Goal: Browse casually: Explore the website without a specific task or goal

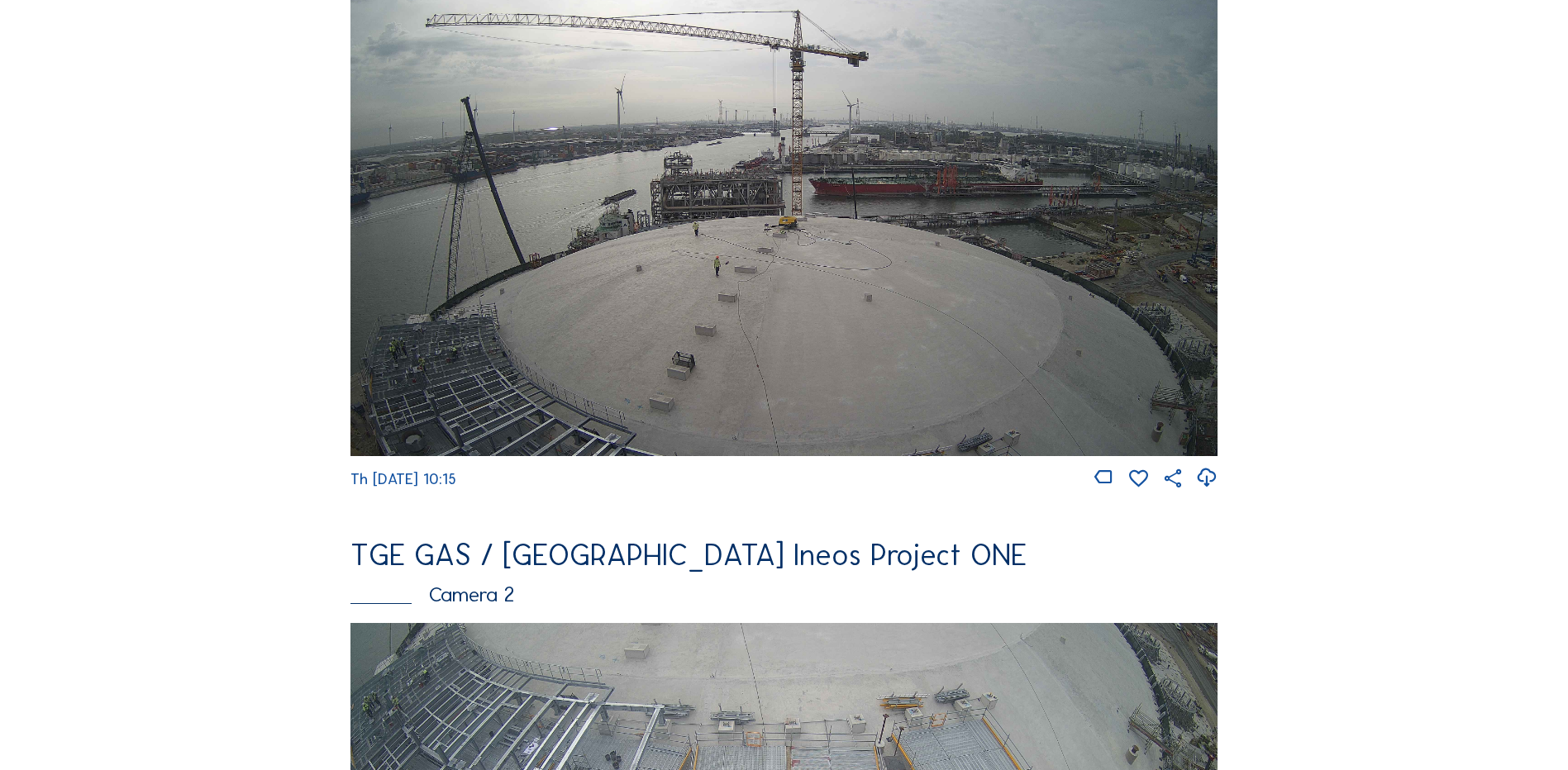
scroll to position [331, 0]
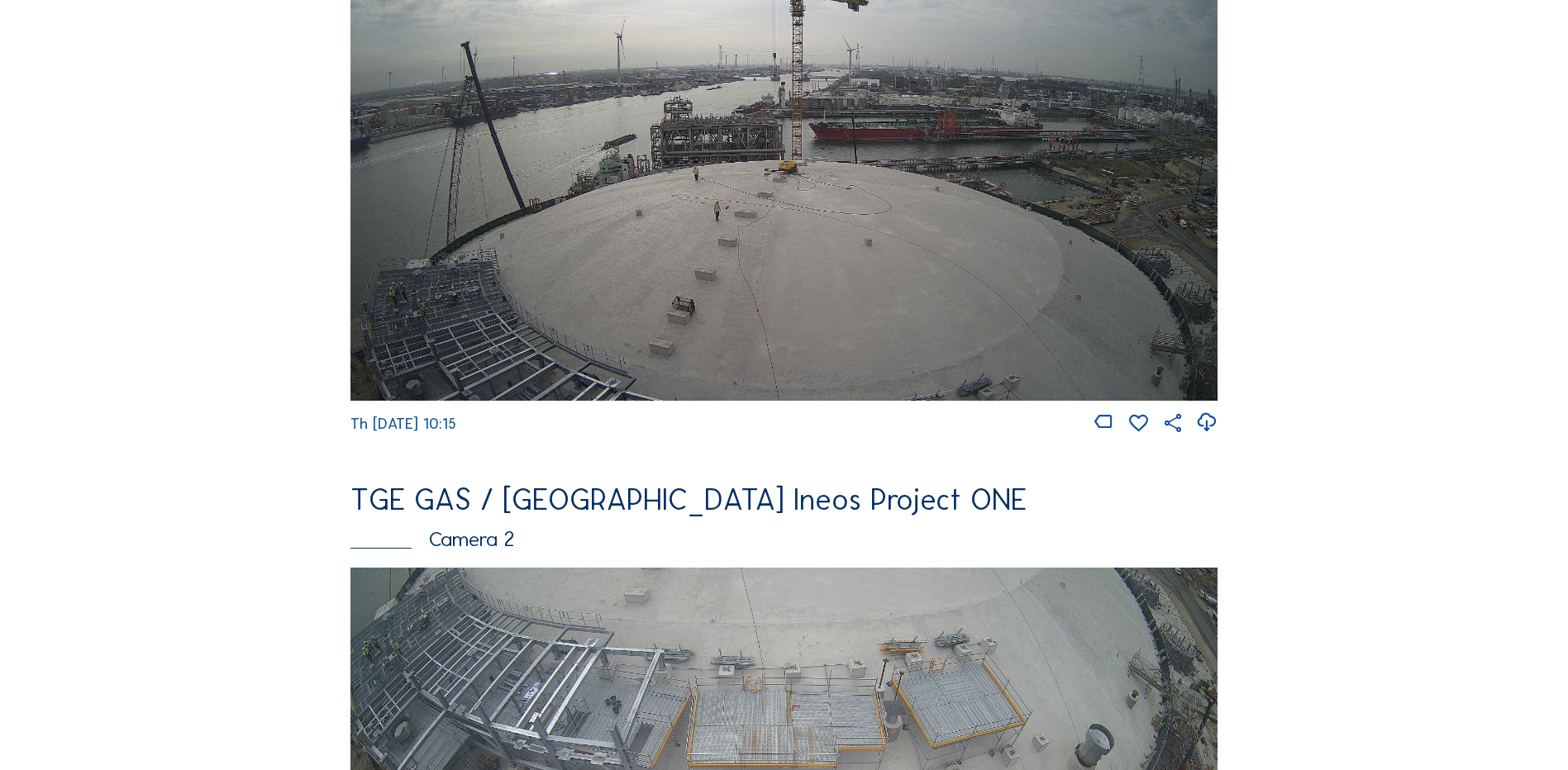
click at [800, 199] on img at bounding box center [784, 156] width 867 height 487
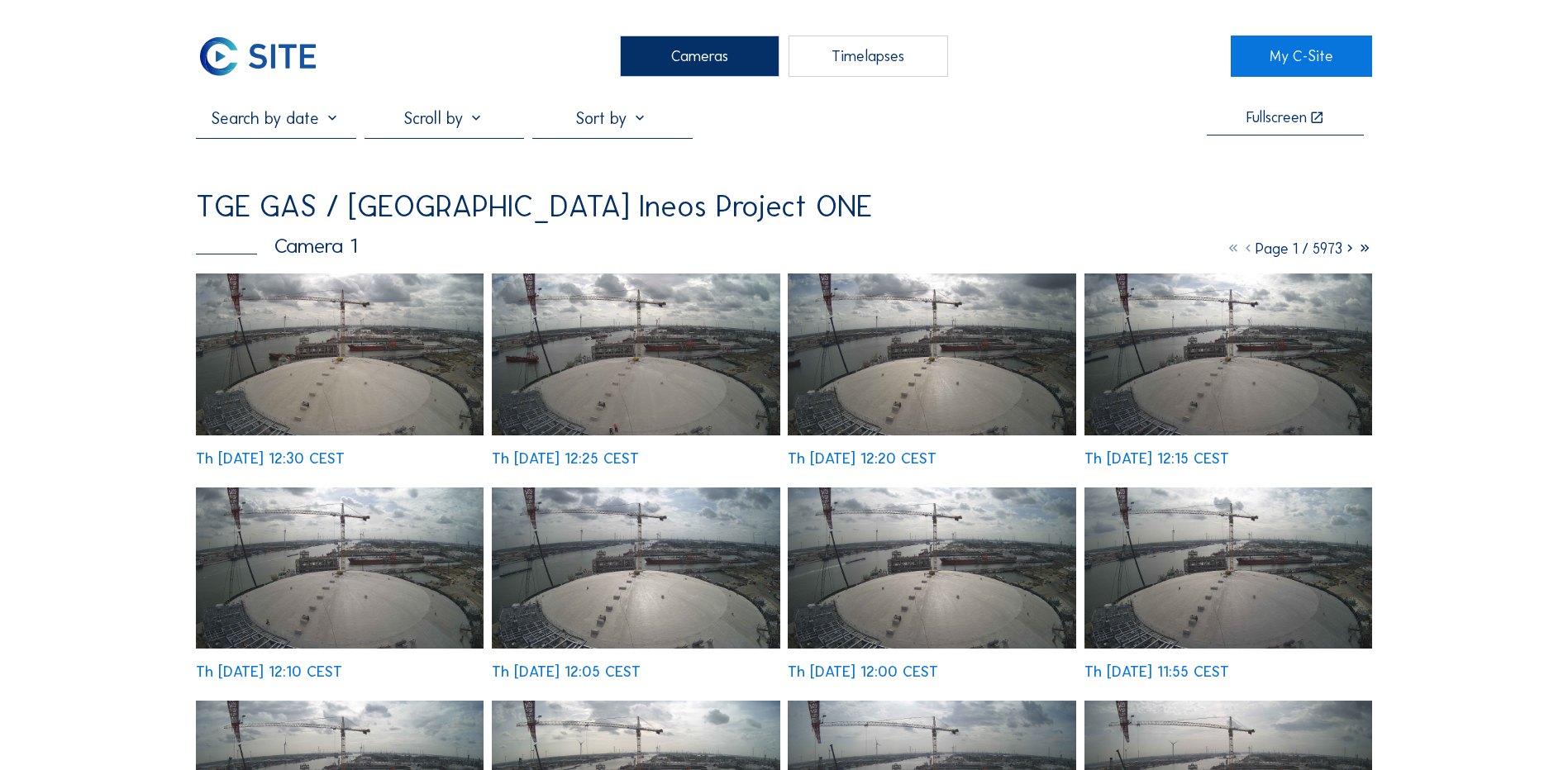
click at [329, 357] on img at bounding box center [340, 354] width 288 height 162
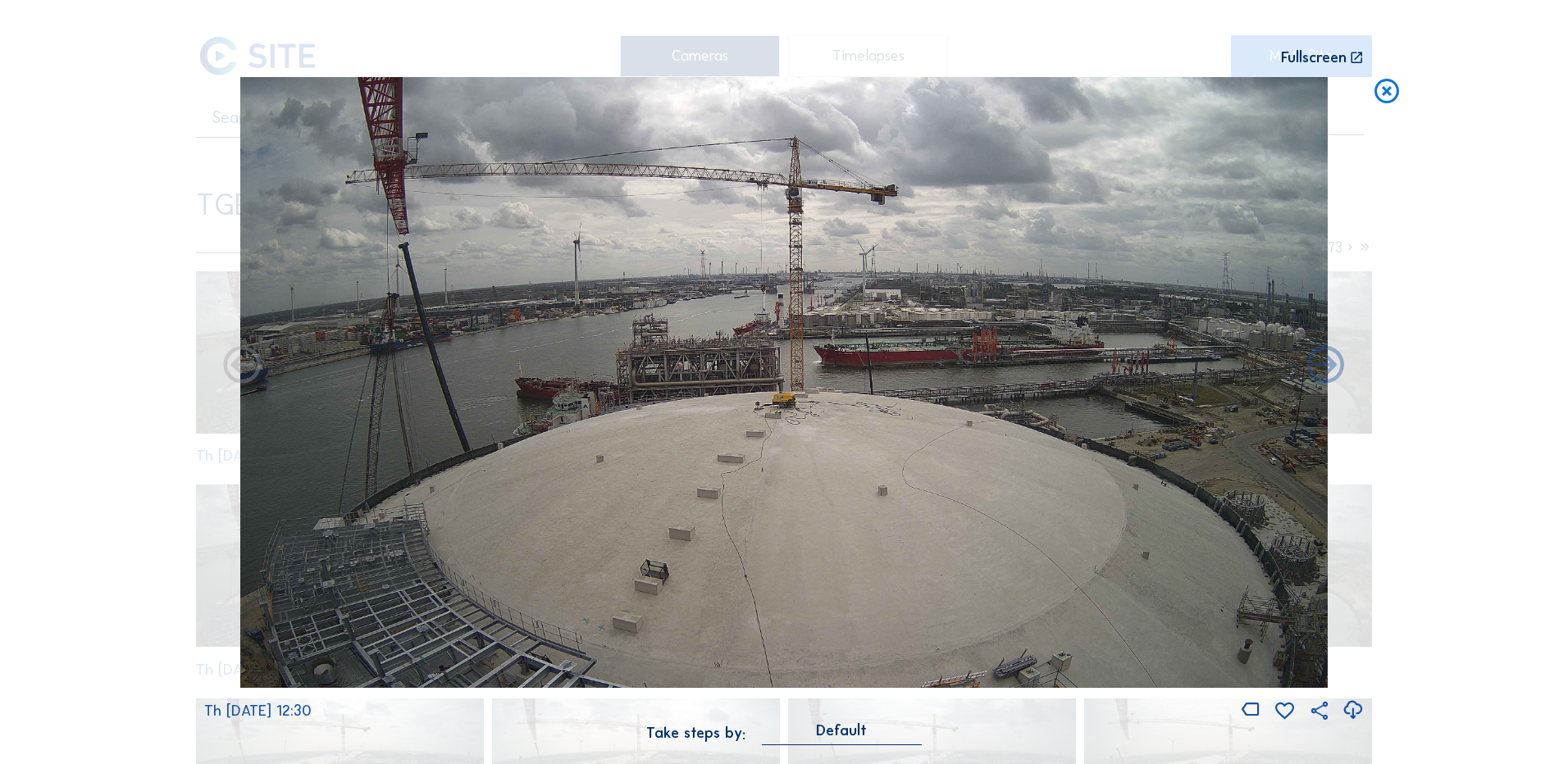
click at [1355, 709] on icon at bounding box center [1353, 710] width 22 height 27
click at [122, 498] on div "Scroll to travel through time | Press 'Alt' Button + Scroll to Zoom | Click and…" at bounding box center [784, 382] width 1568 height 764
click at [1383, 90] on icon at bounding box center [1387, 92] width 29 height 30
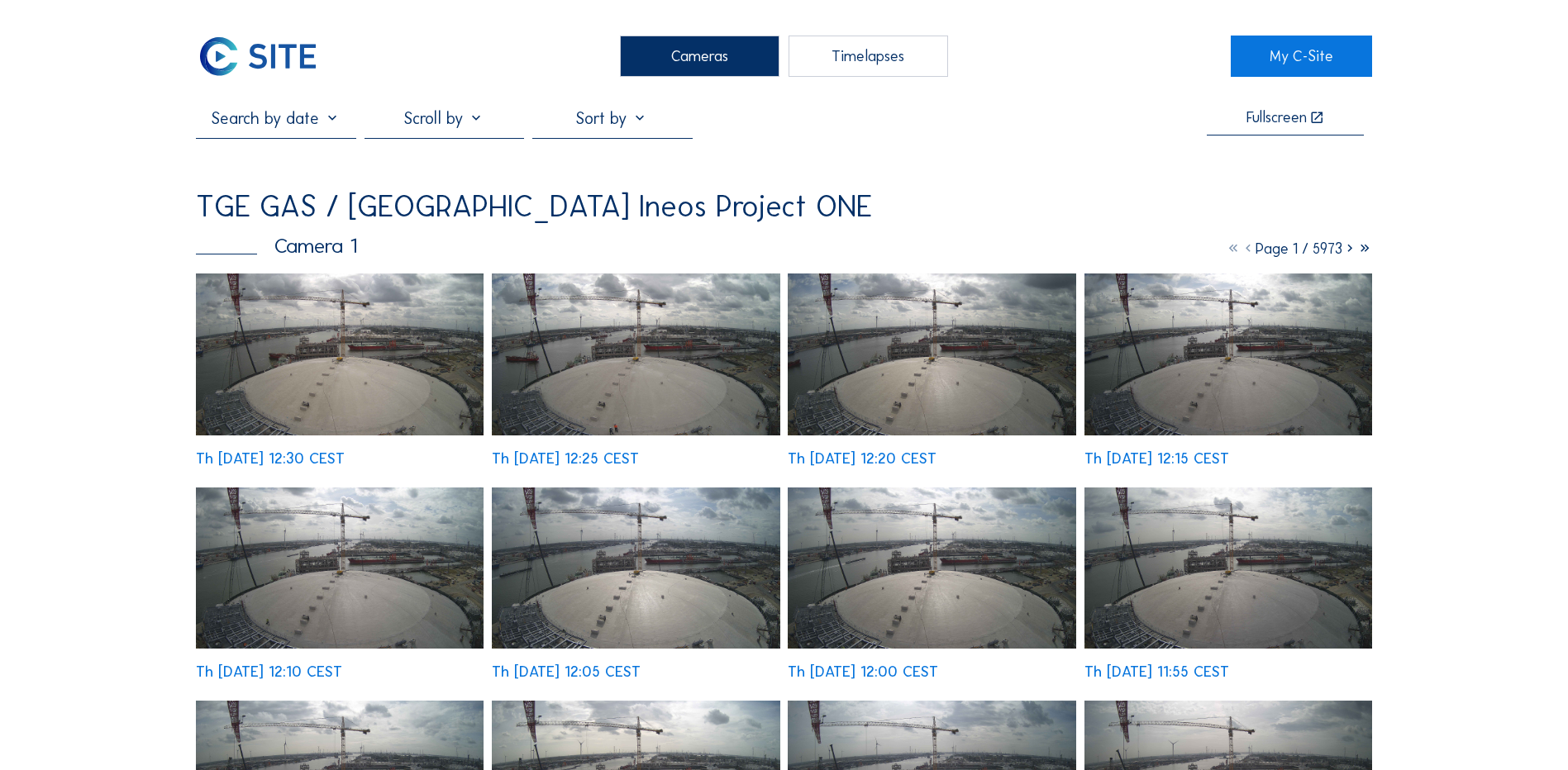
click at [654, 47] on div "Cameras" at bounding box center [700, 56] width 159 height 41
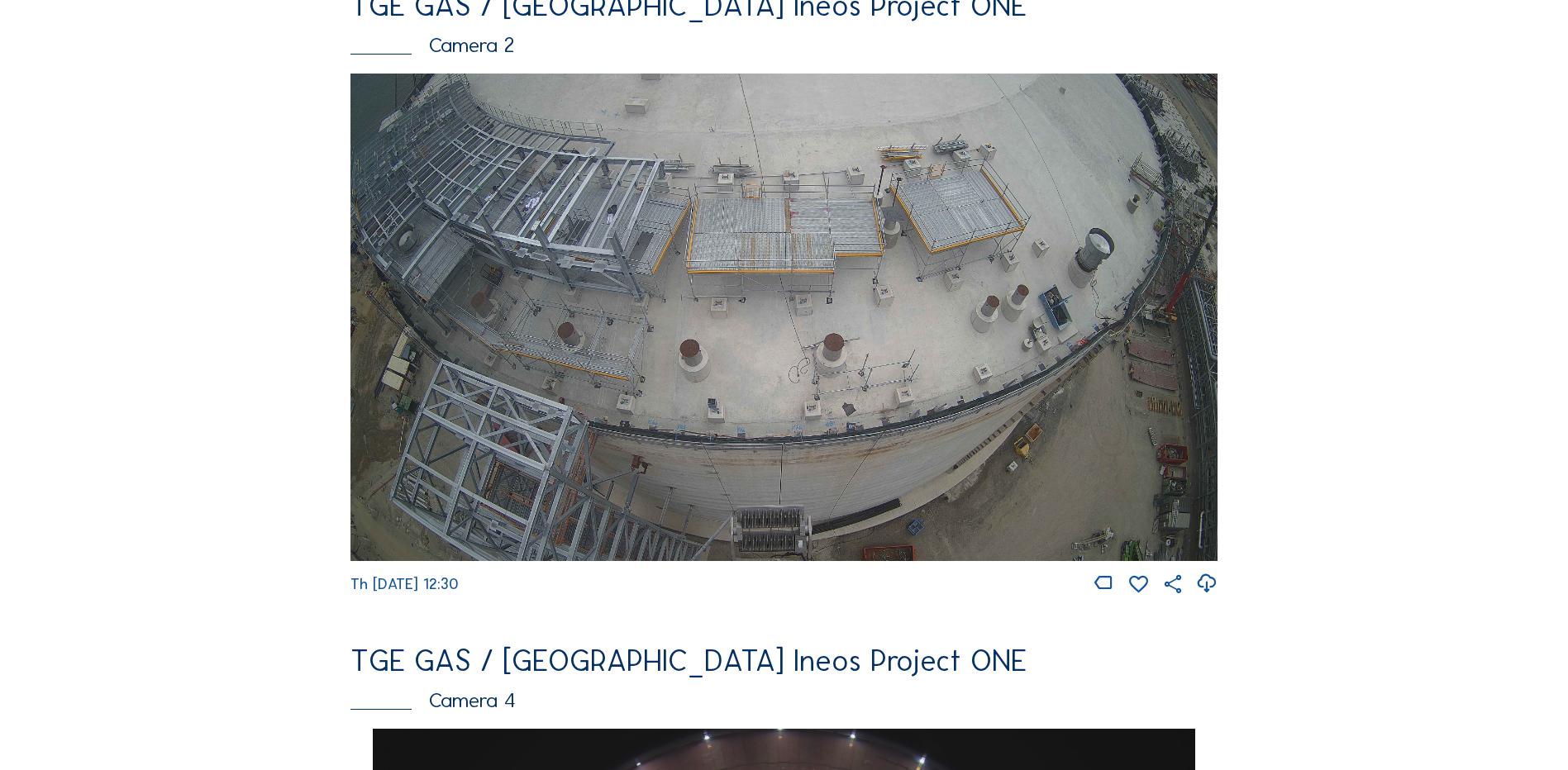
scroll to position [826, 0]
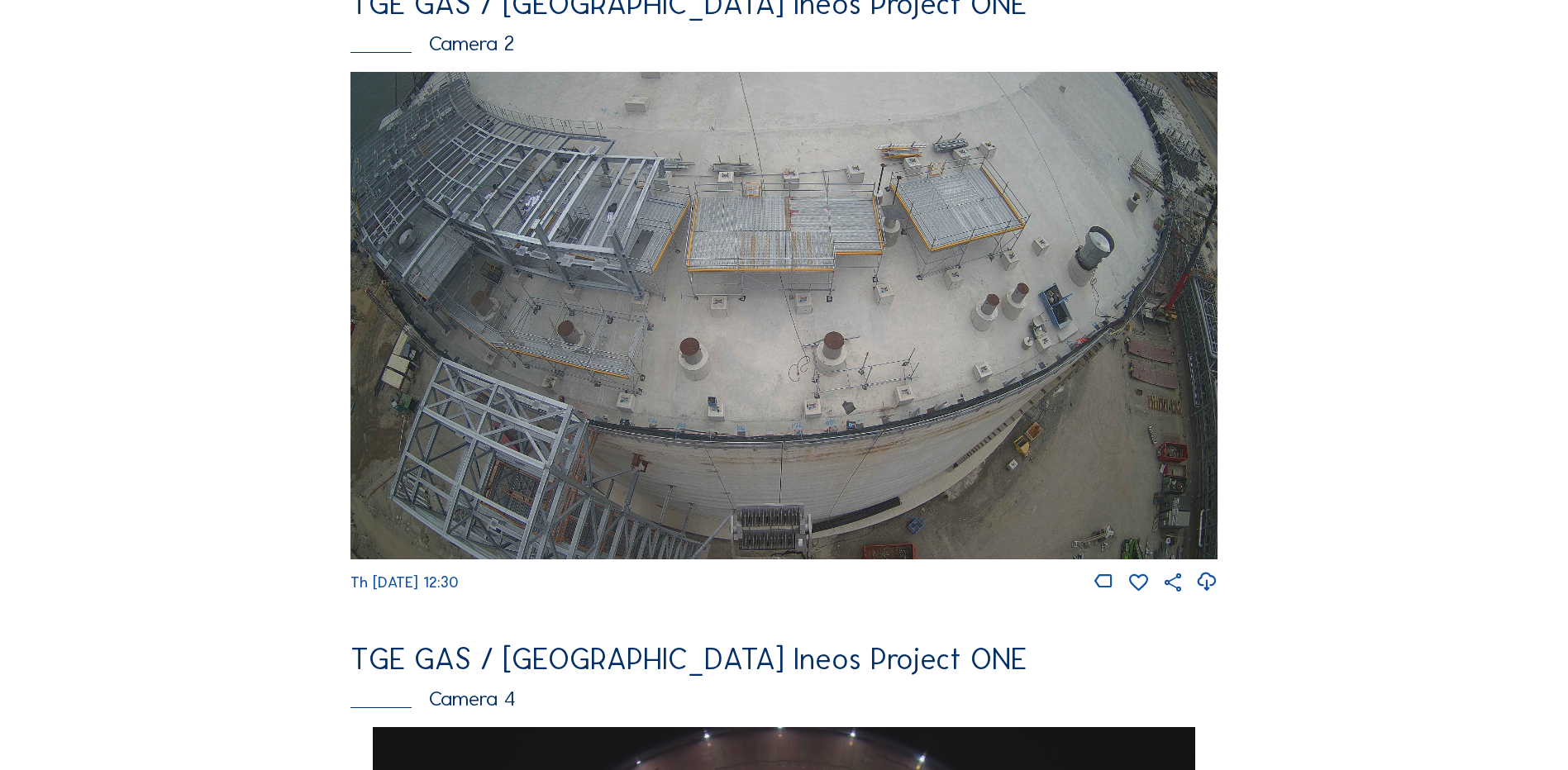
click at [749, 245] on img at bounding box center [784, 316] width 867 height 487
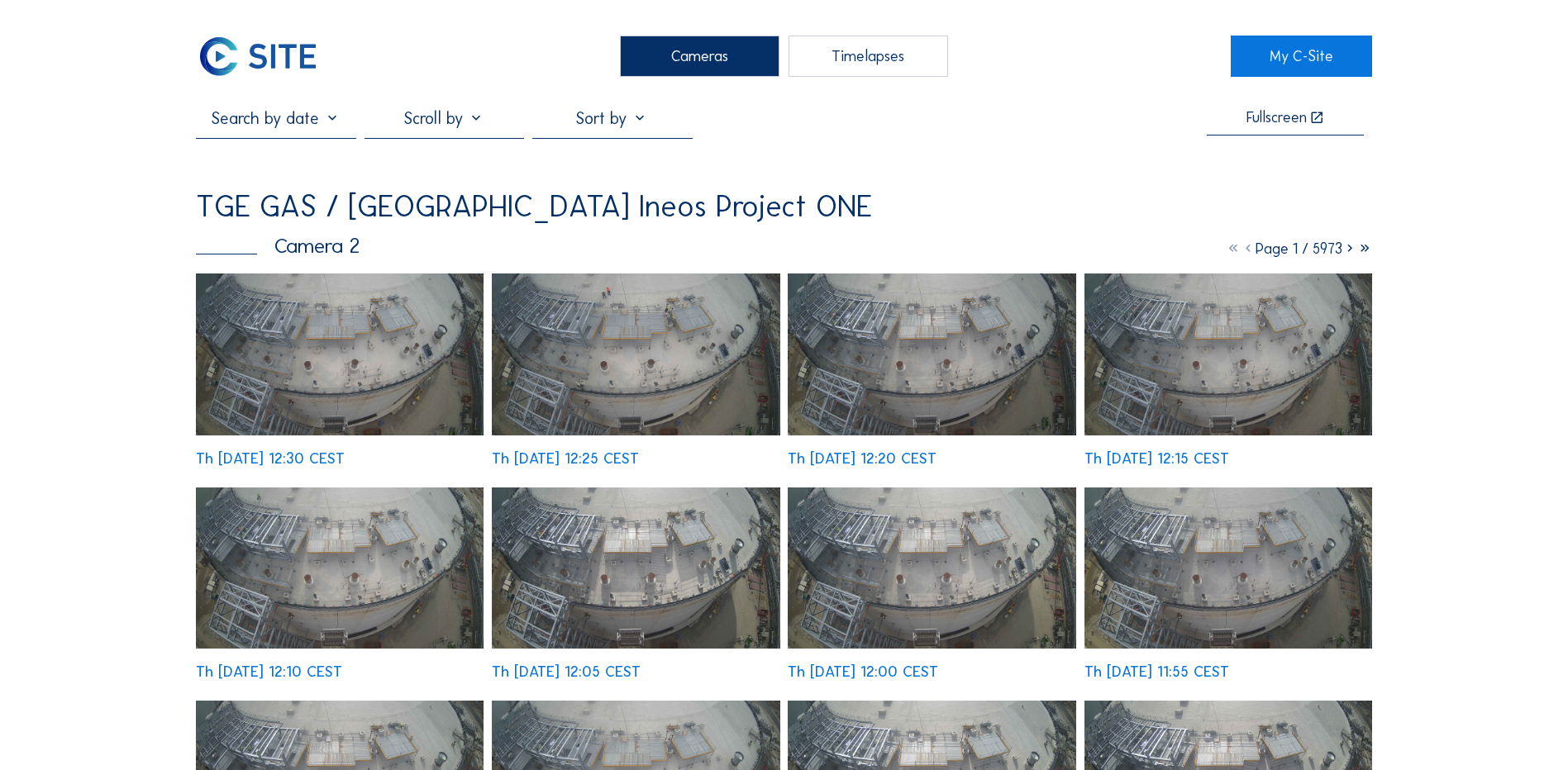
click at [365, 369] on img at bounding box center [340, 354] width 288 height 162
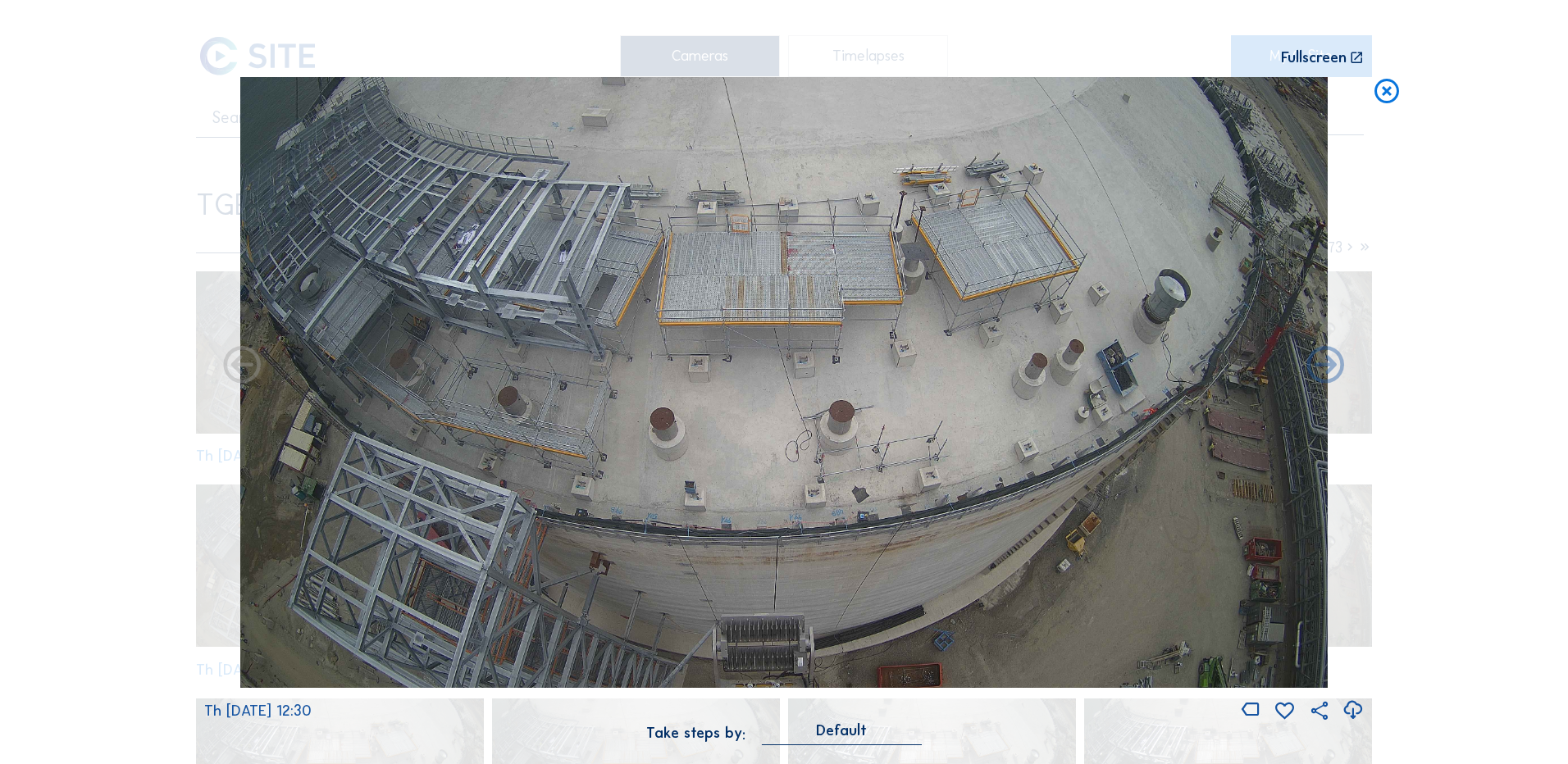
click at [1352, 709] on icon at bounding box center [1353, 710] width 22 height 27
click at [1459, 545] on div "Scroll to travel through time | Press 'Alt' Button + Scroll to Zoom | Click and…" at bounding box center [784, 382] width 1568 height 764
click at [1391, 95] on icon at bounding box center [1387, 92] width 29 height 30
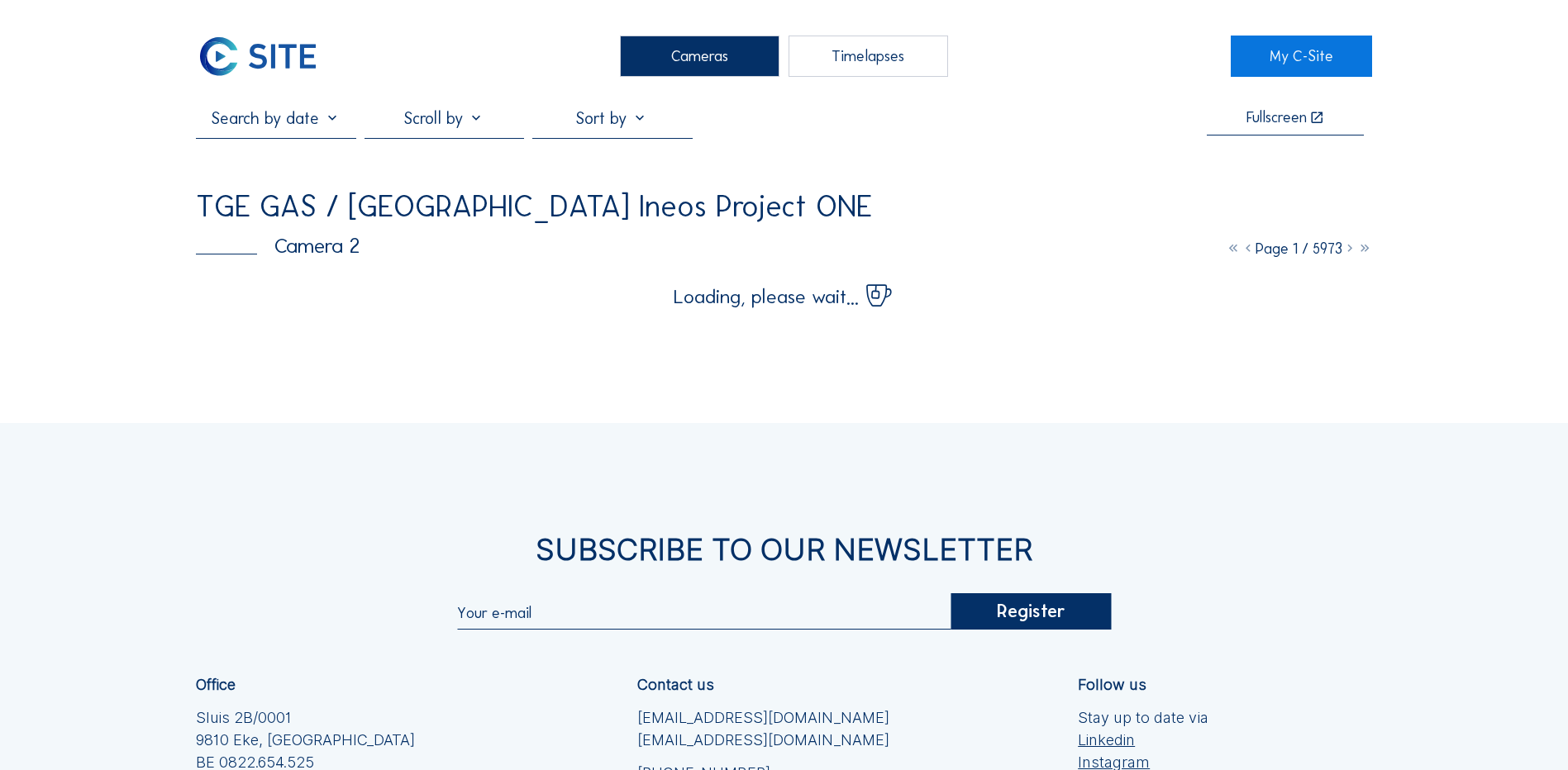
click at [694, 47] on div "Cameras" at bounding box center [700, 56] width 159 height 41
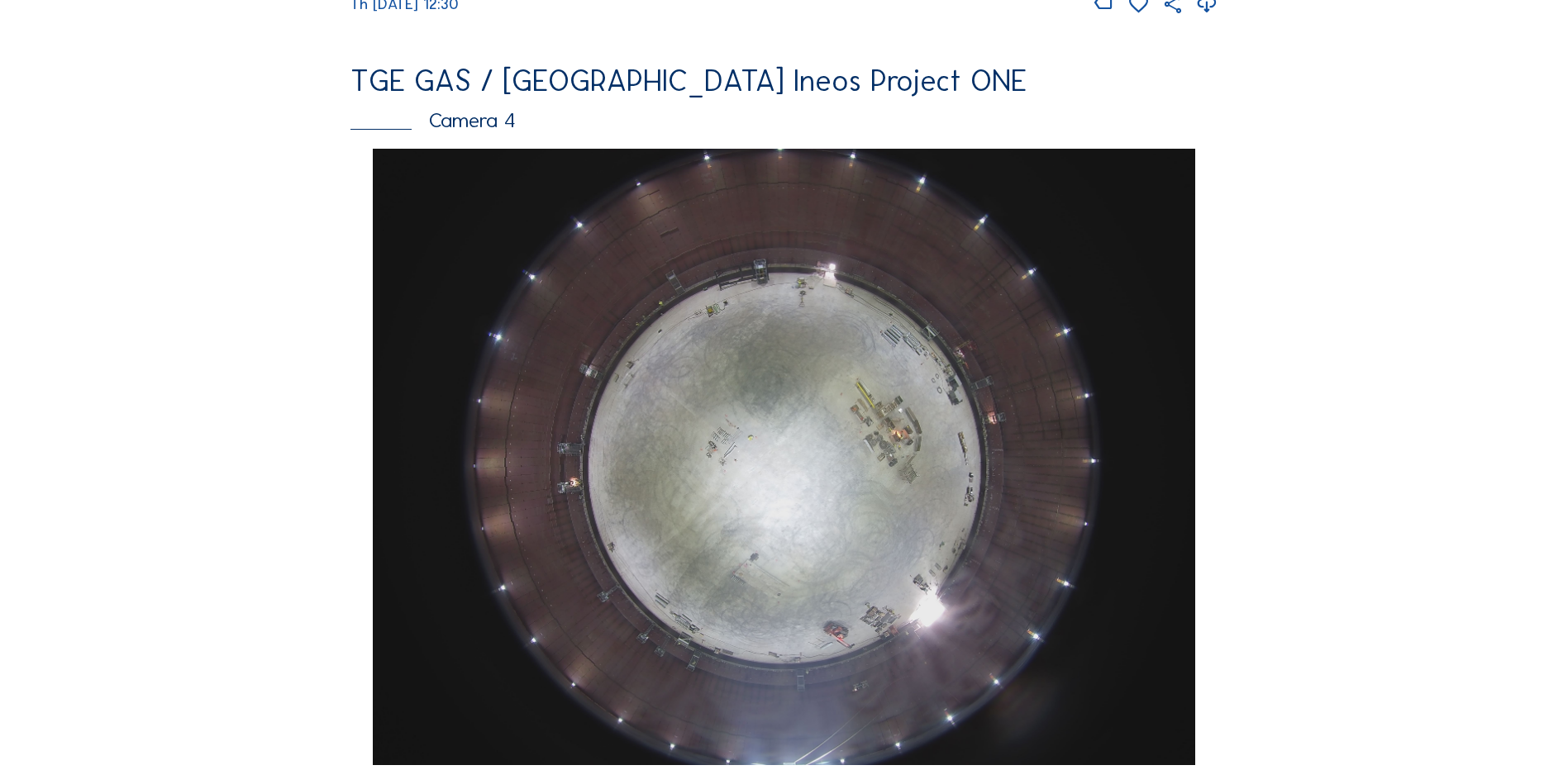
scroll to position [1487, 0]
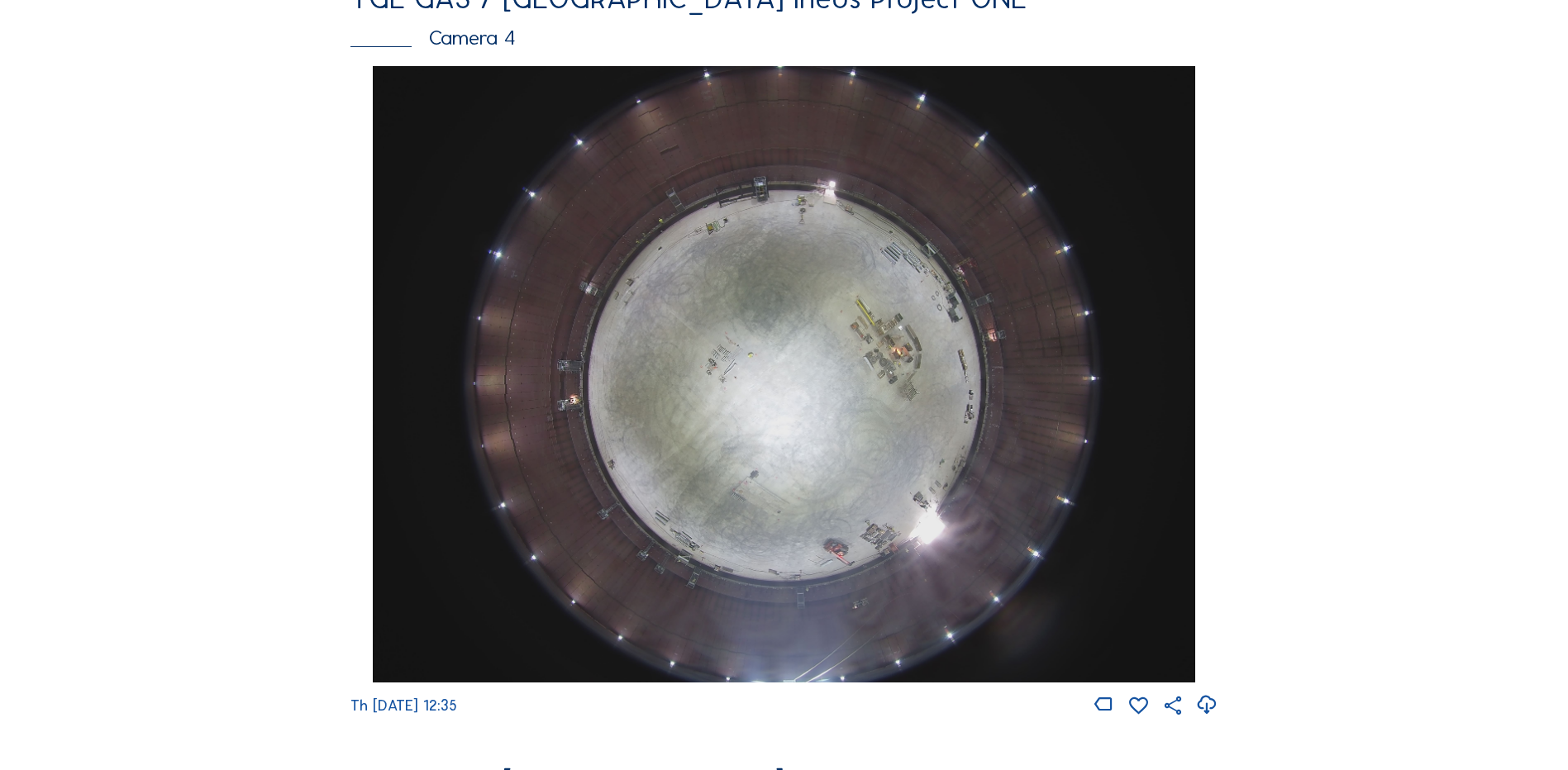
click at [791, 367] on img at bounding box center [783, 374] width 822 height 616
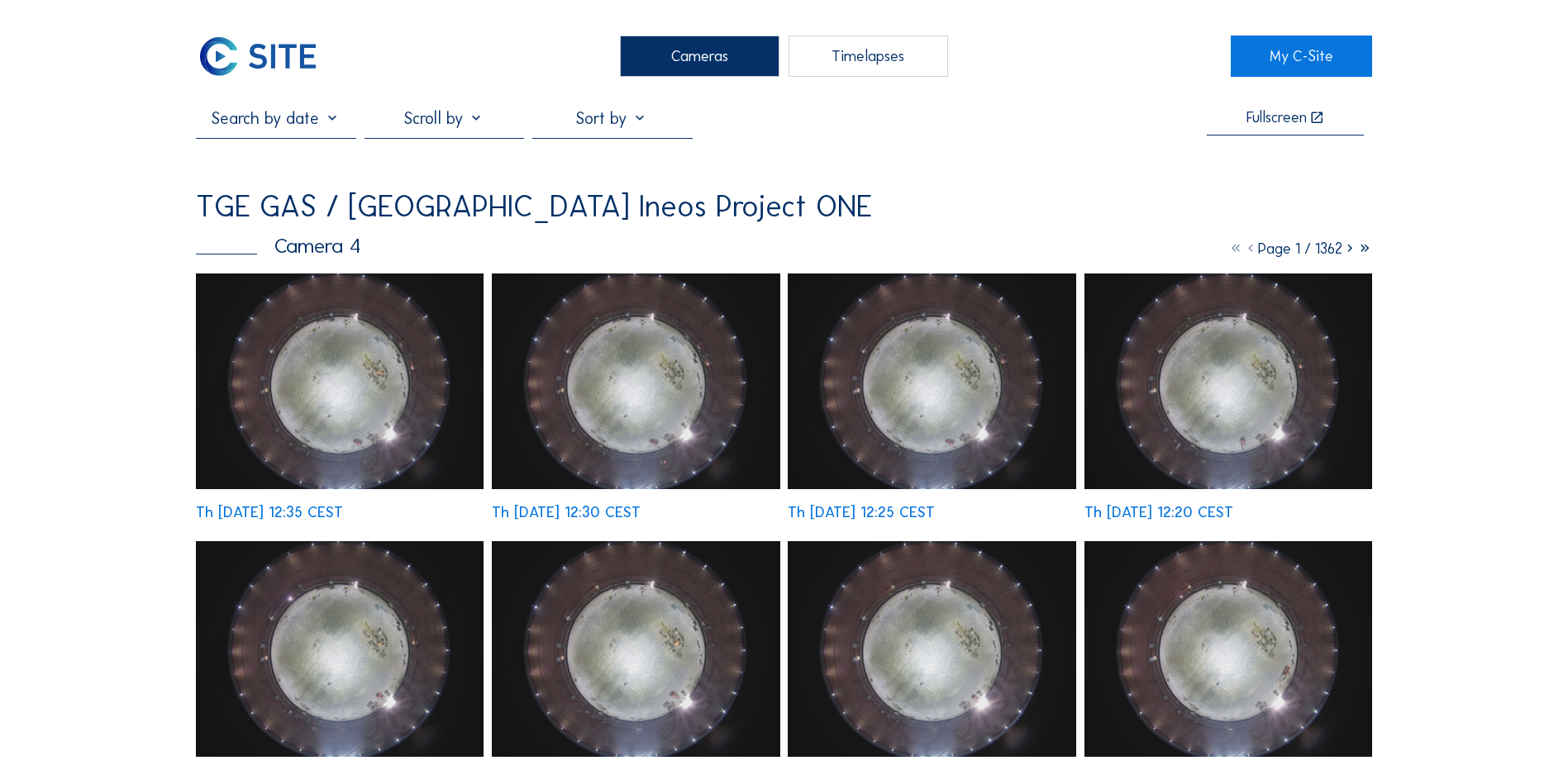
click at [335, 365] on img at bounding box center [340, 382] width 288 height 216
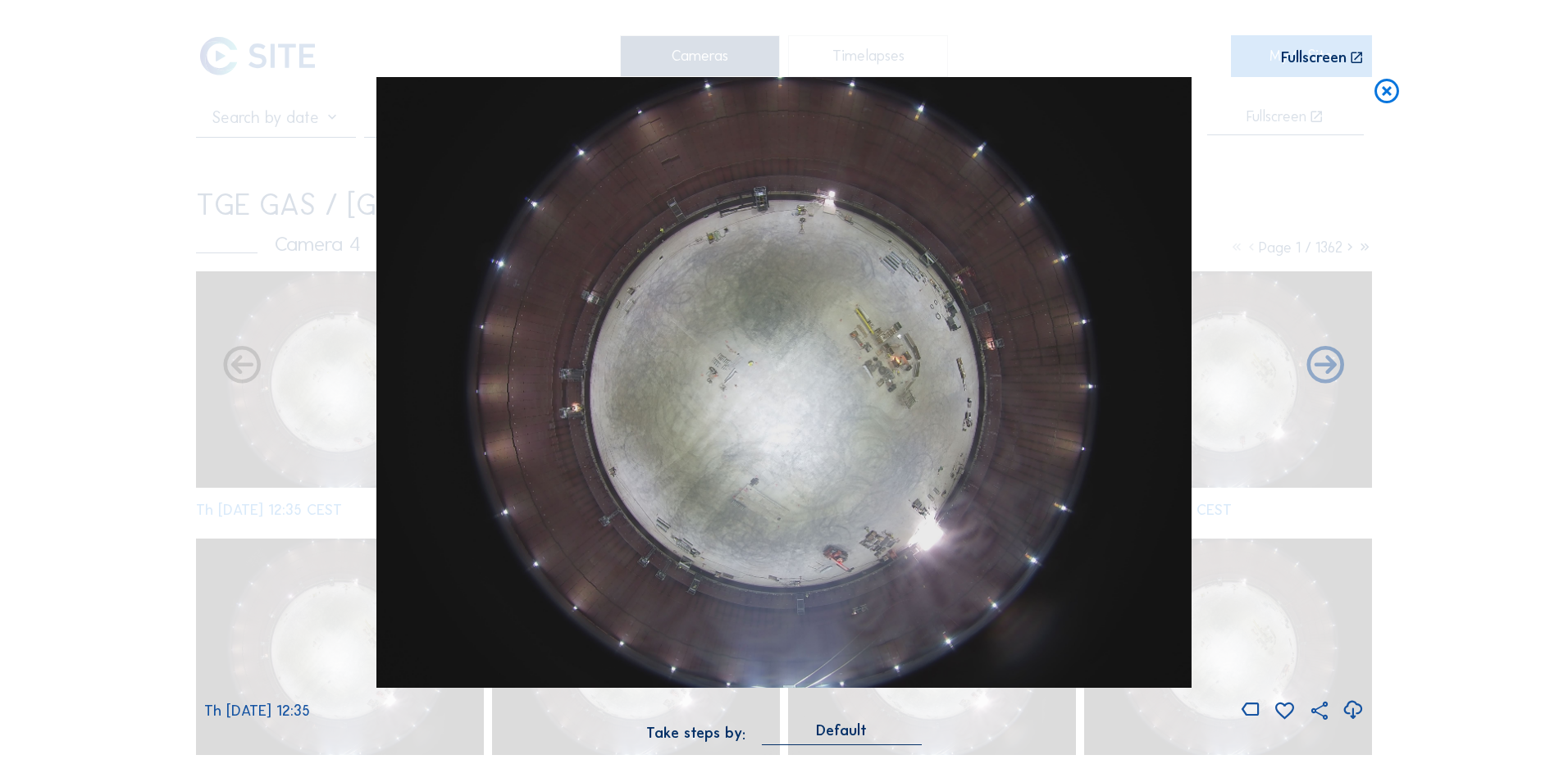
click at [1354, 711] on icon at bounding box center [1353, 710] width 22 height 27
click at [1426, 578] on div "Scroll to travel through time | Press 'Alt' Button + Scroll to Zoom | Click and…" at bounding box center [784, 382] width 1568 height 764
click at [1390, 88] on icon at bounding box center [1387, 92] width 29 height 30
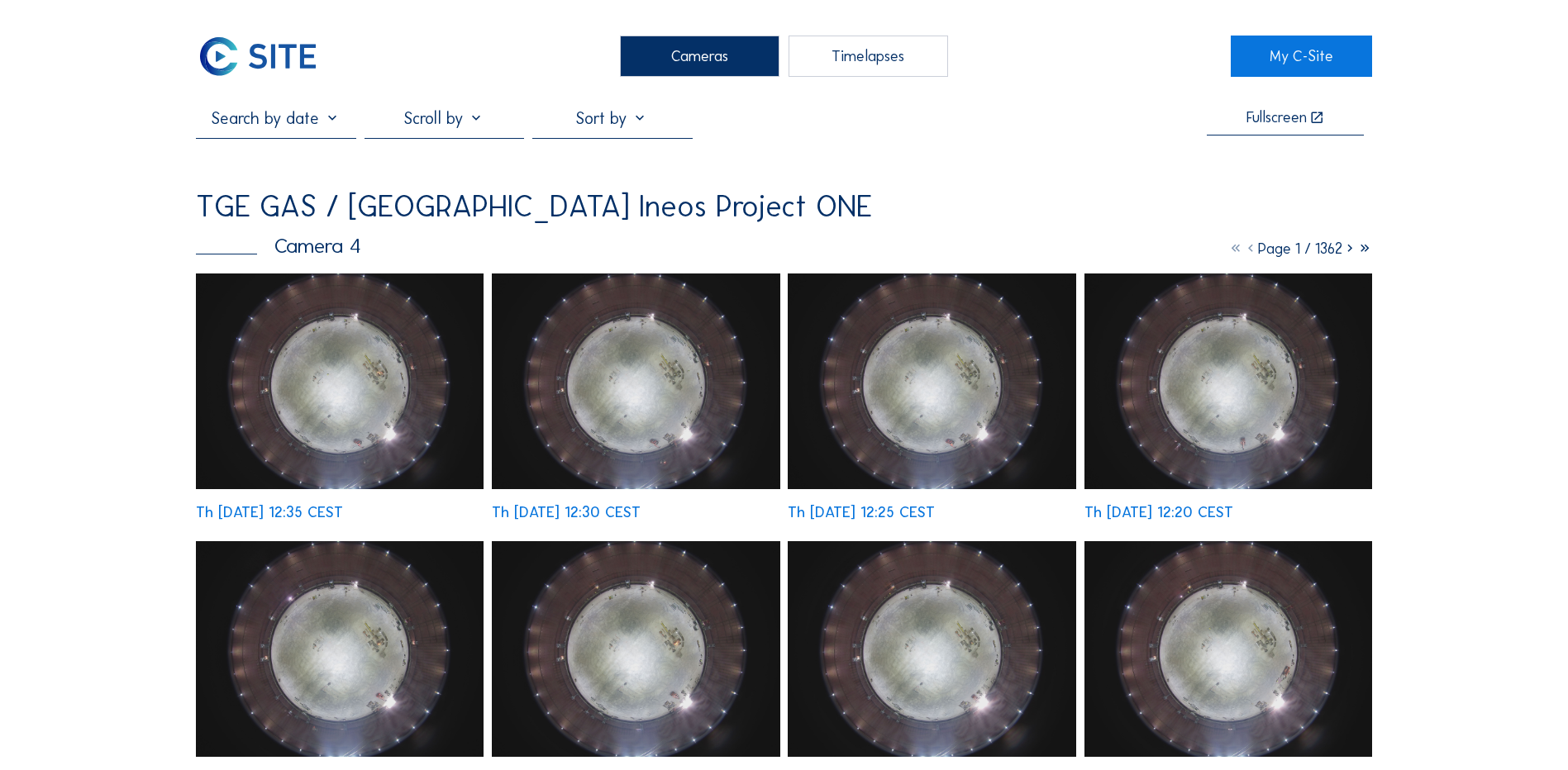
click at [671, 58] on div "Cameras" at bounding box center [700, 56] width 159 height 41
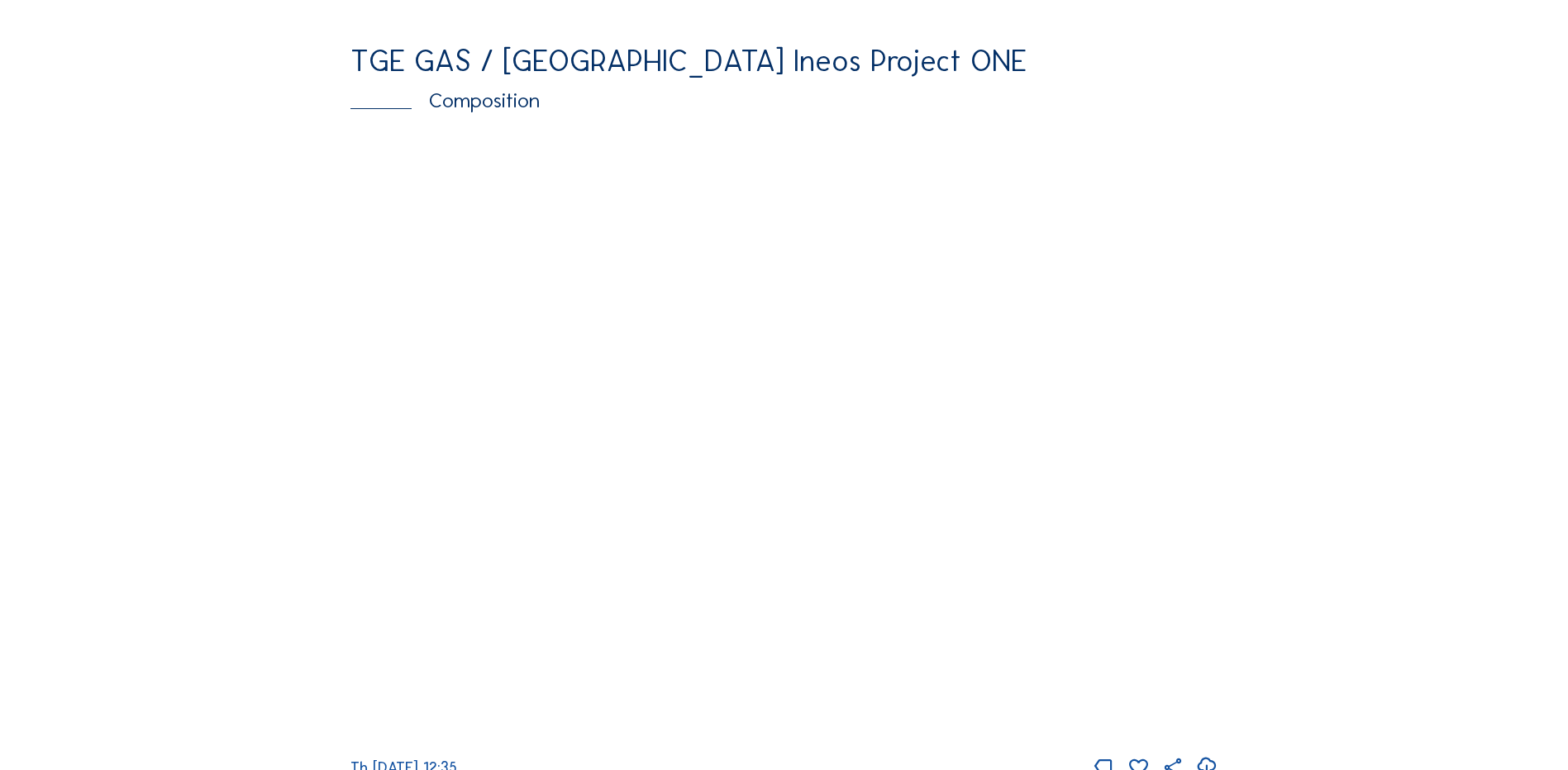
scroll to position [2148, 0]
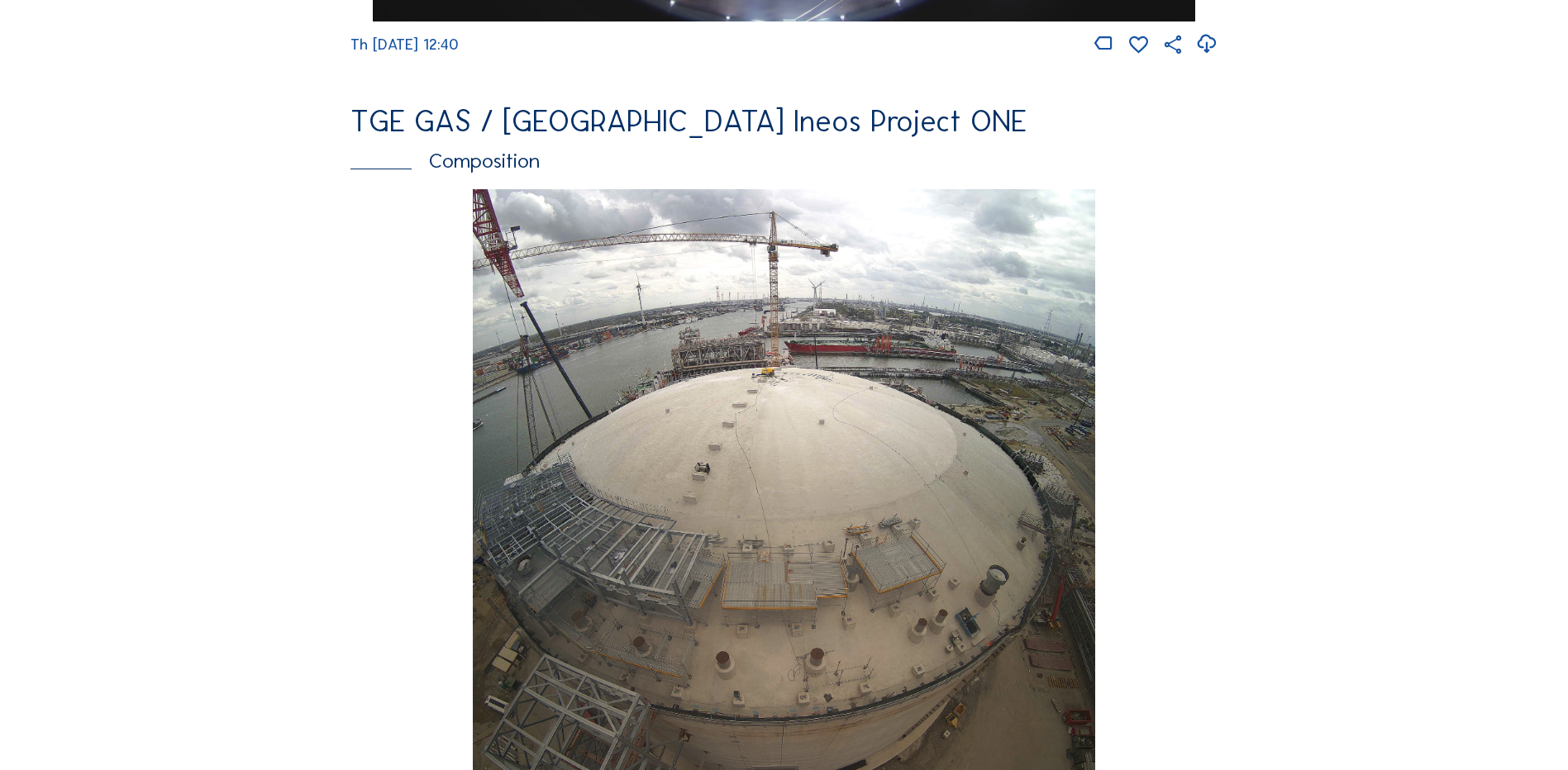
click at [757, 479] on img at bounding box center [783, 497] width 622 height 616
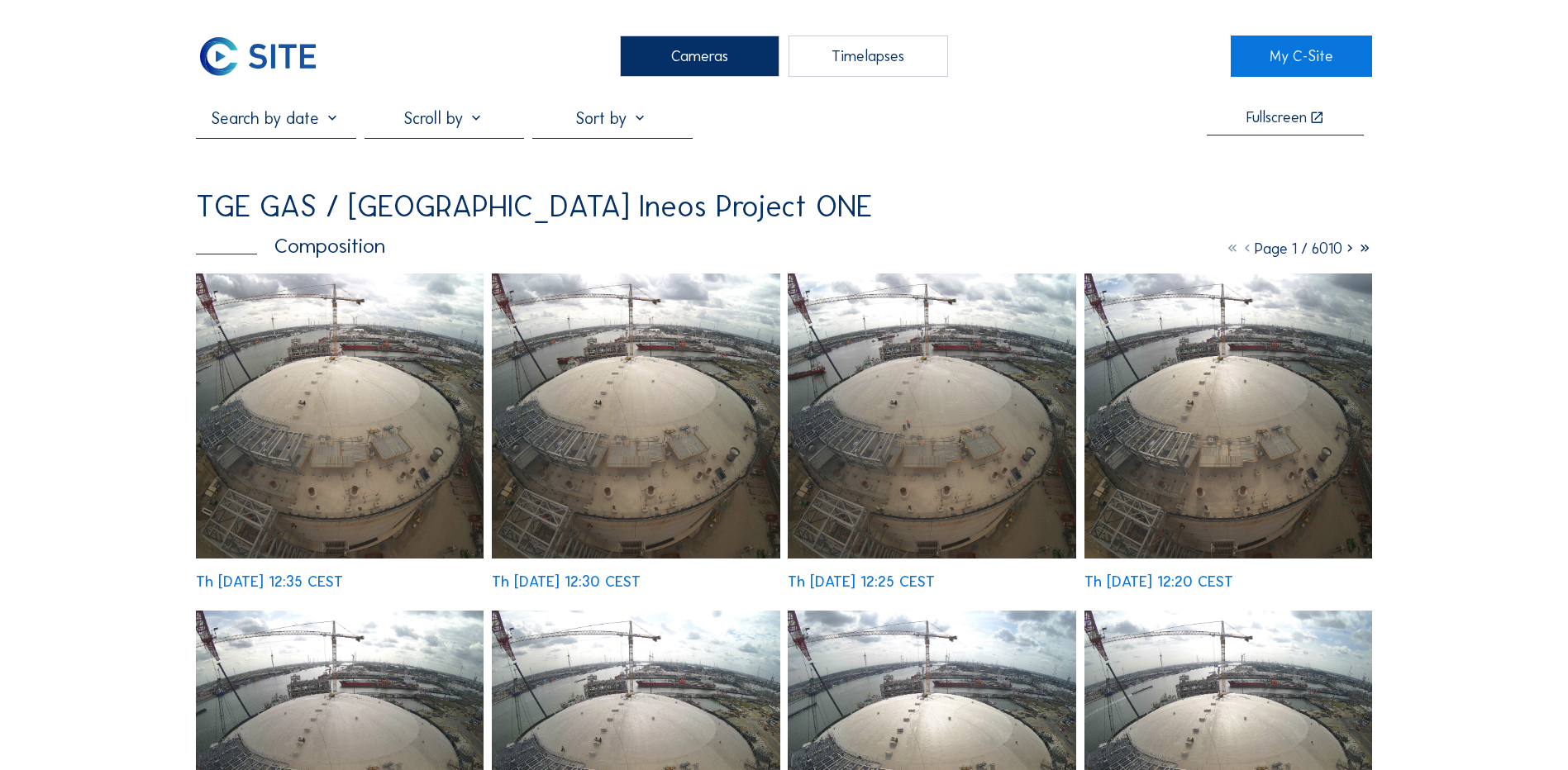
click at [318, 394] on img at bounding box center [340, 416] width 288 height 285
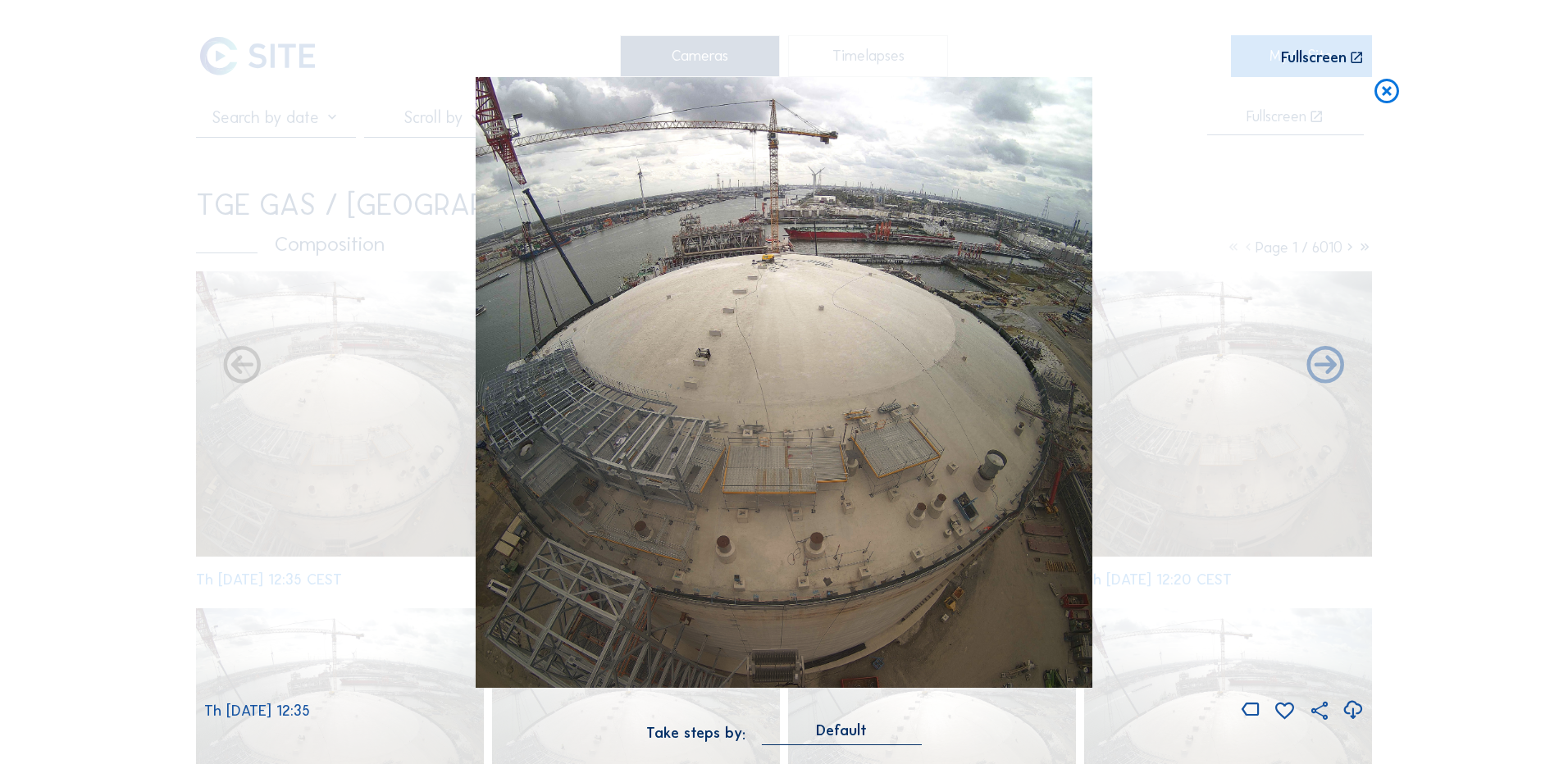
click at [1351, 708] on icon at bounding box center [1353, 710] width 22 height 27
click at [161, 497] on div "Scroll to travel through time | Press 'Alt' Button + Scroll to Zoom | Click and…" at bounding box center [784, 382] width 1568 height 764
click at [1392, 91] on icon at bounding box center [1387, 92] width 29 height 30
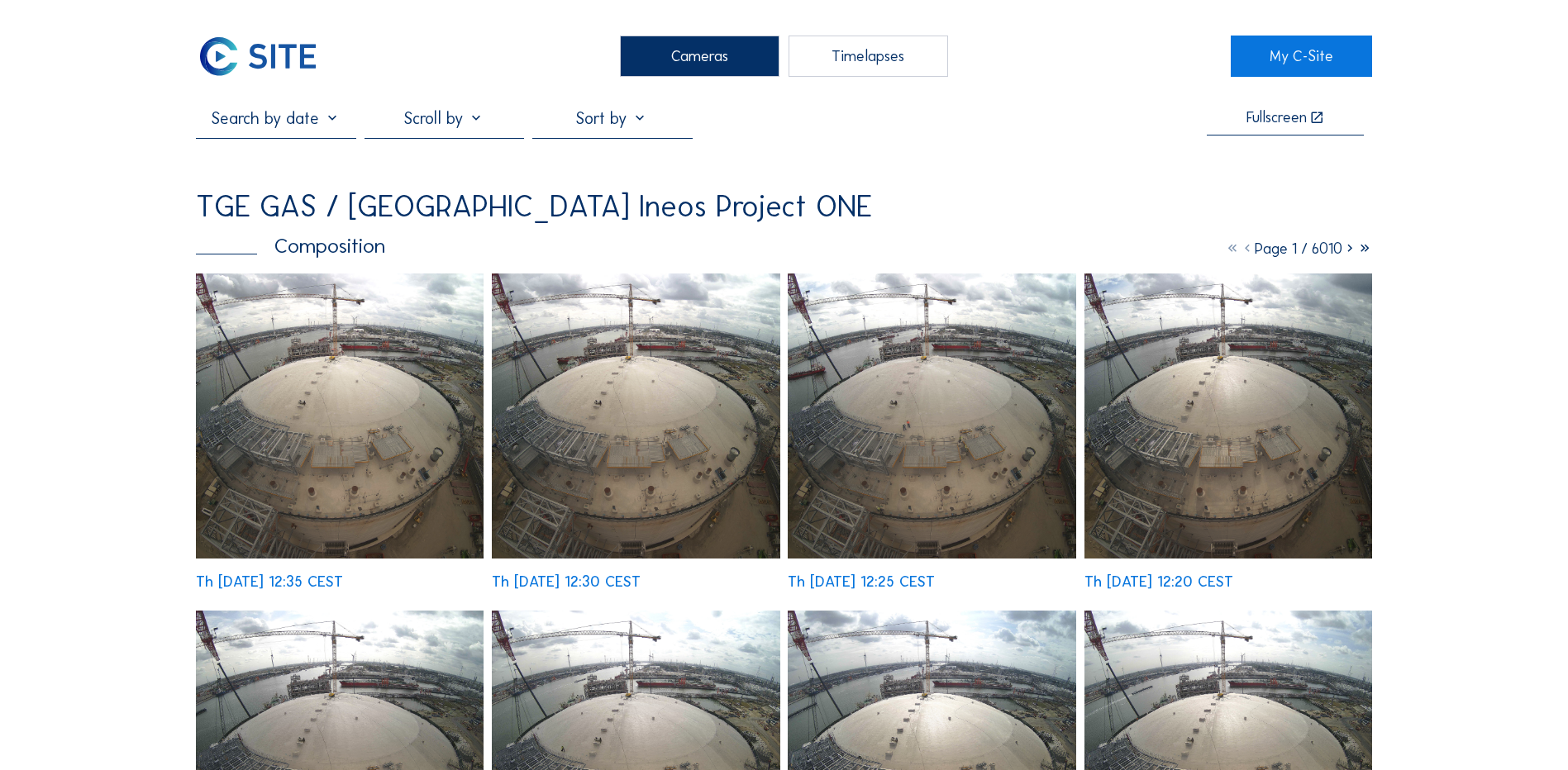
click at [710, 62] on div "Cameras" at bounding box center [700, 56] width 159 height 41
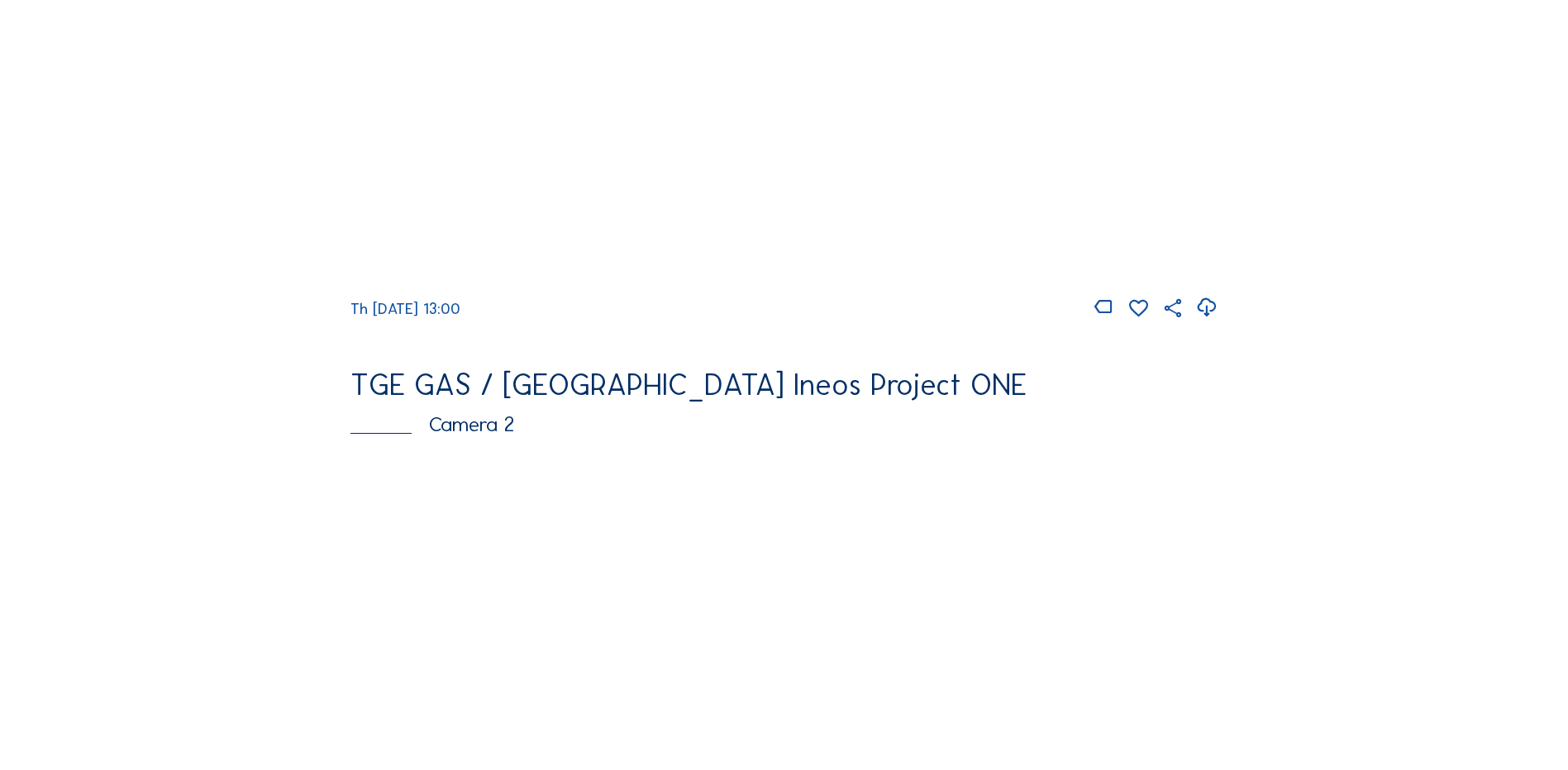
scroll to position [495, 0]
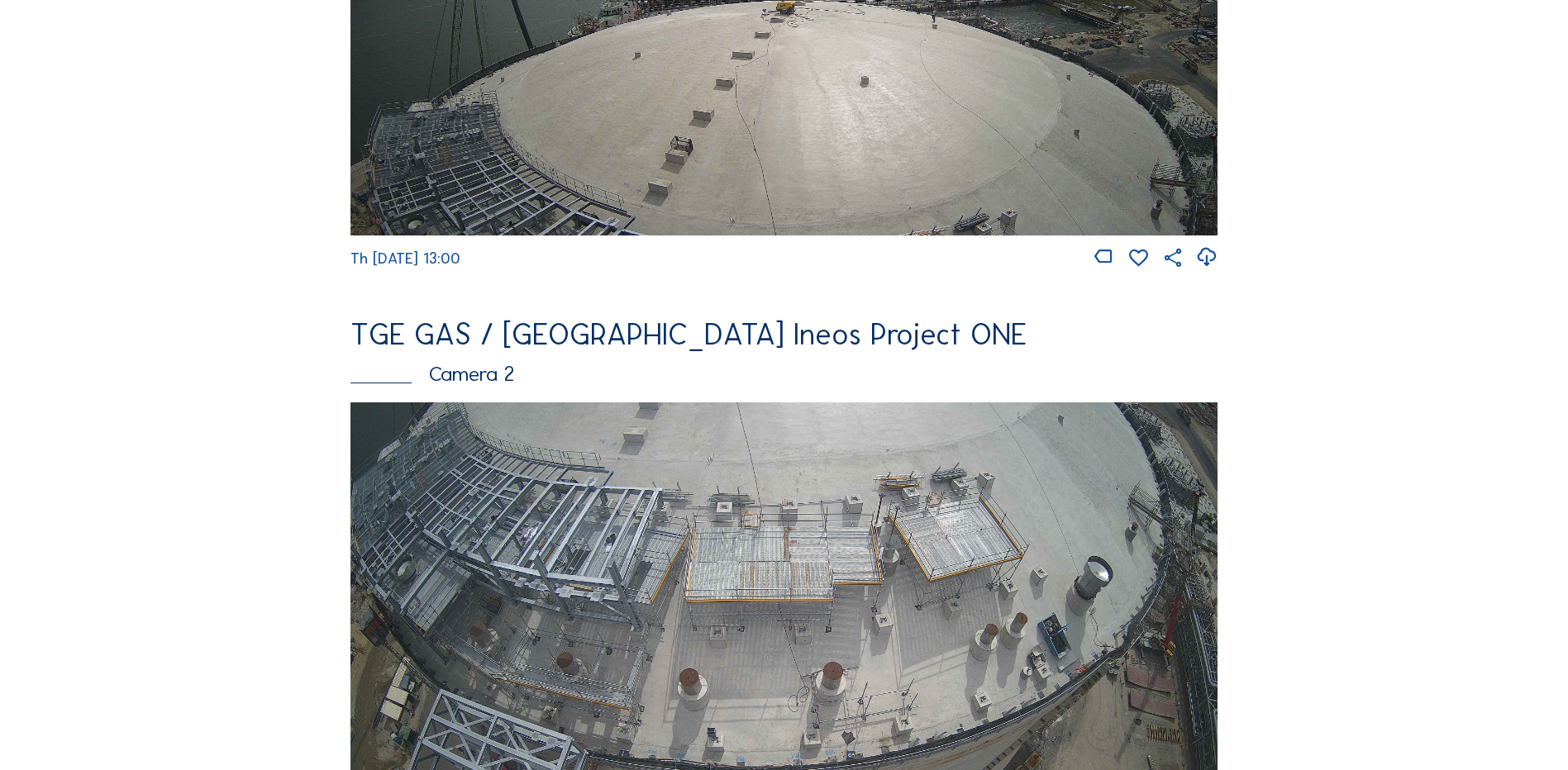
click at [570, 504] on img at bounding box center [784, 645] width 867 height 487
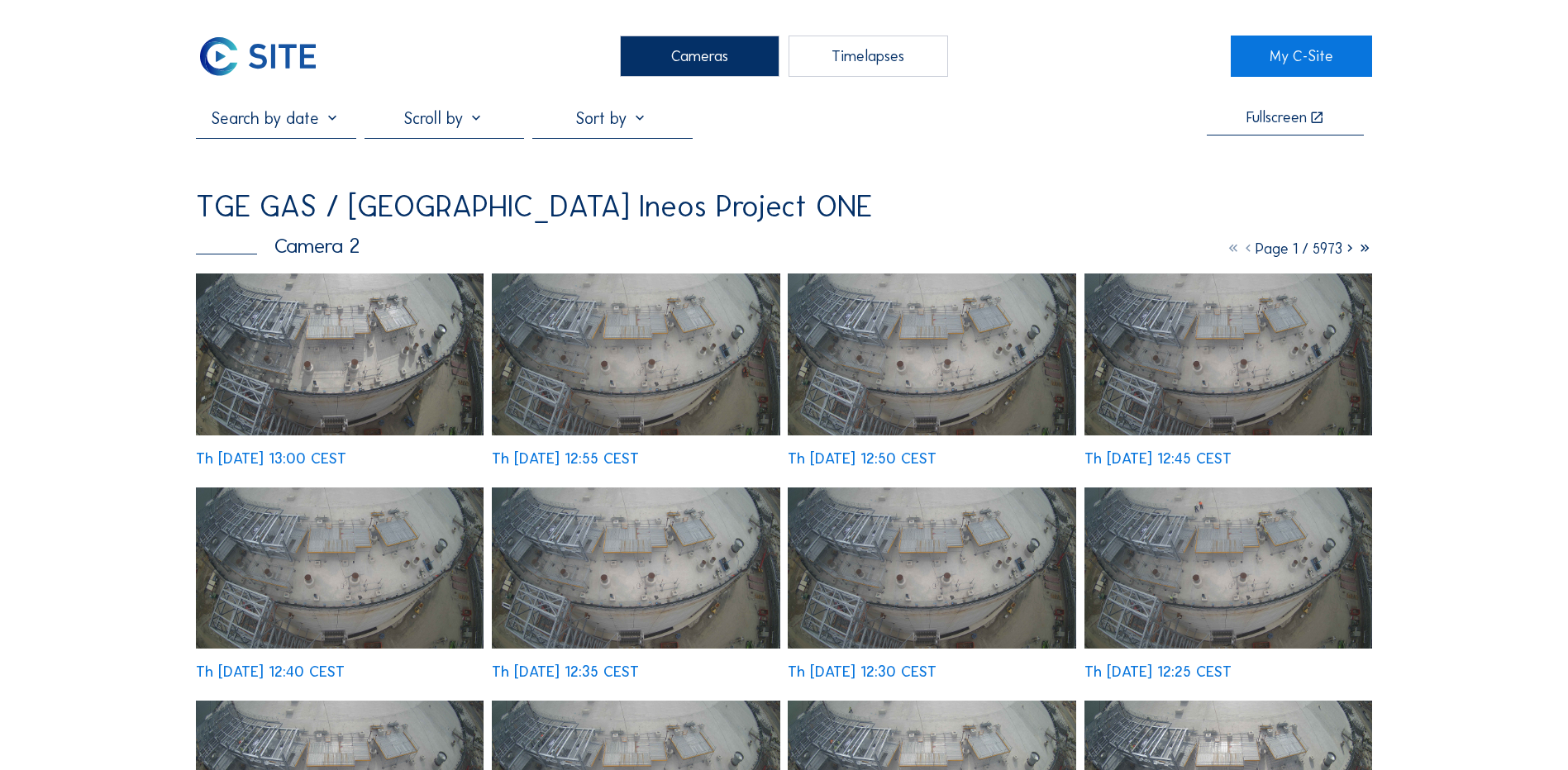
click at [337, 353] on img at bounding box center [340, 354] width 288 height 162
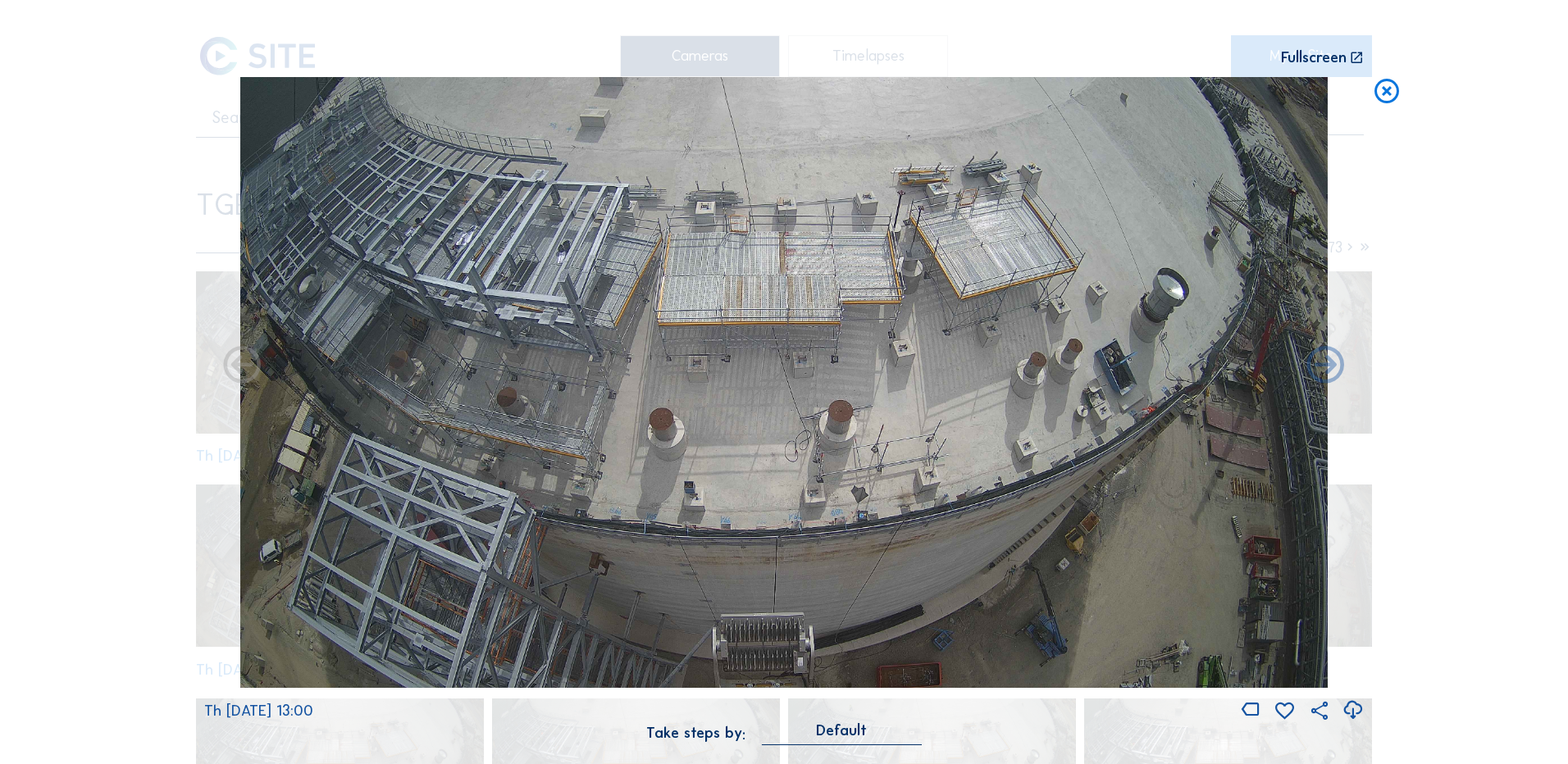
click at [1355, 710] on icon at bounding box center [1353, 710] width 22 height 27
click at [166, 273] on div "Scroll to travel through time | Press 'Alt' Button + Scroll to Zoom | Click and…" at bounding box center [784, 382] width 1568 height 764
click at [1390, 88] on icon at bounding box center [1387, 92] width 29 height 30
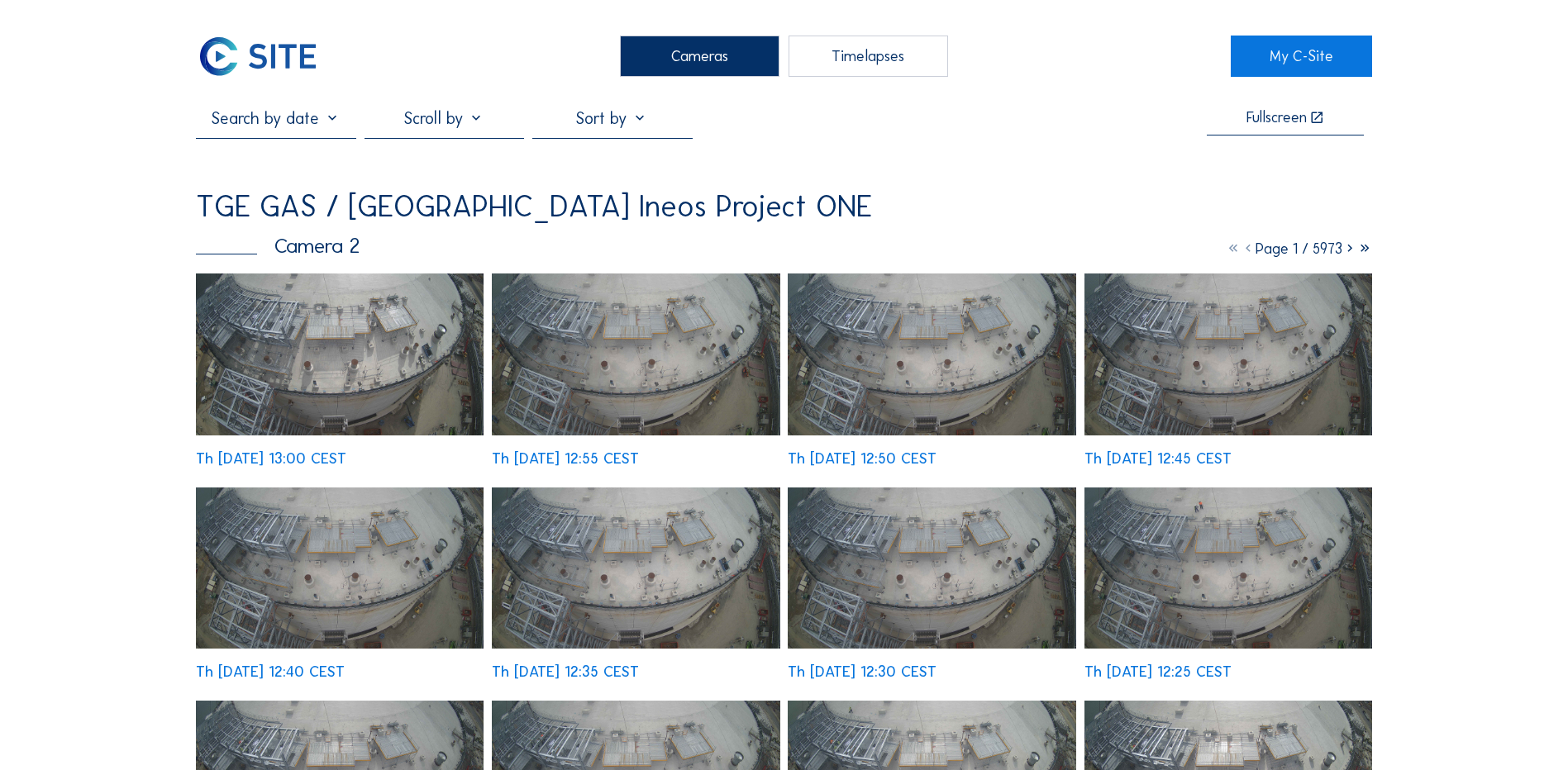
click at [702, 39] on div "Cameras" at bounding box center [700, 56] width 159 height 41
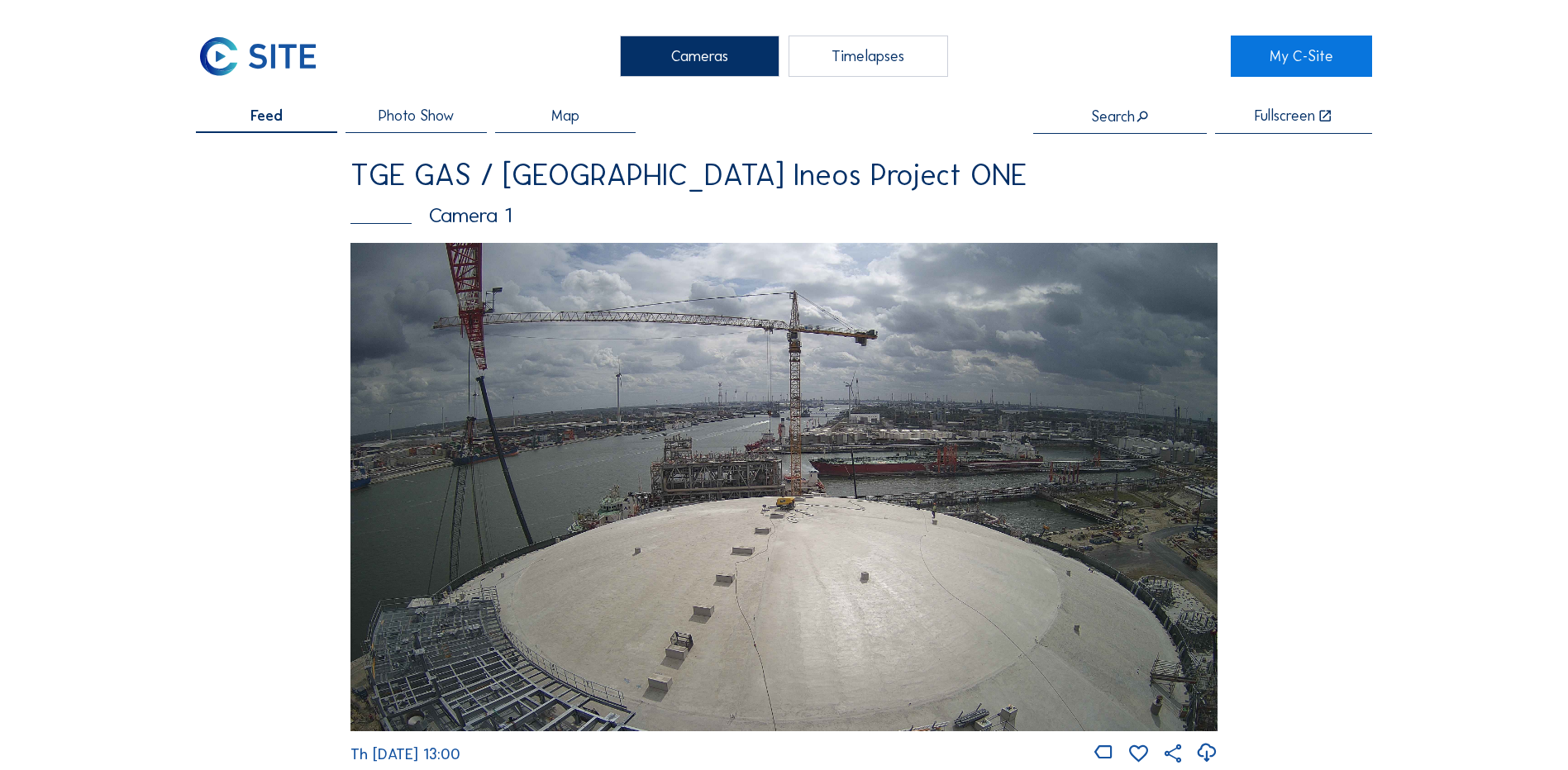
click at [724, 546] on img at bounding box center [784, 486] width 867 height 487
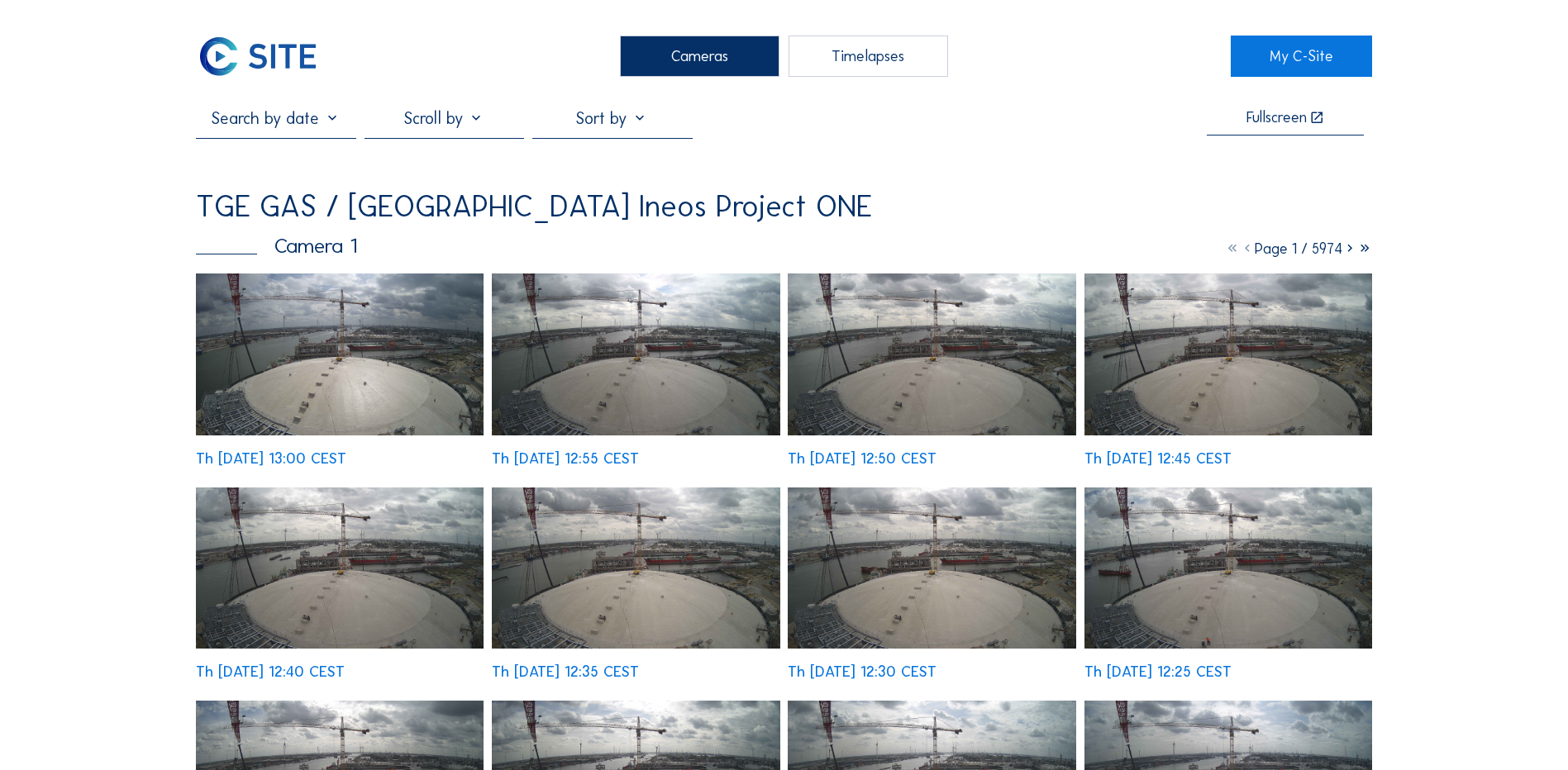
click at [364, 323] on img at bounding box center [340, 354] width 288 height 162
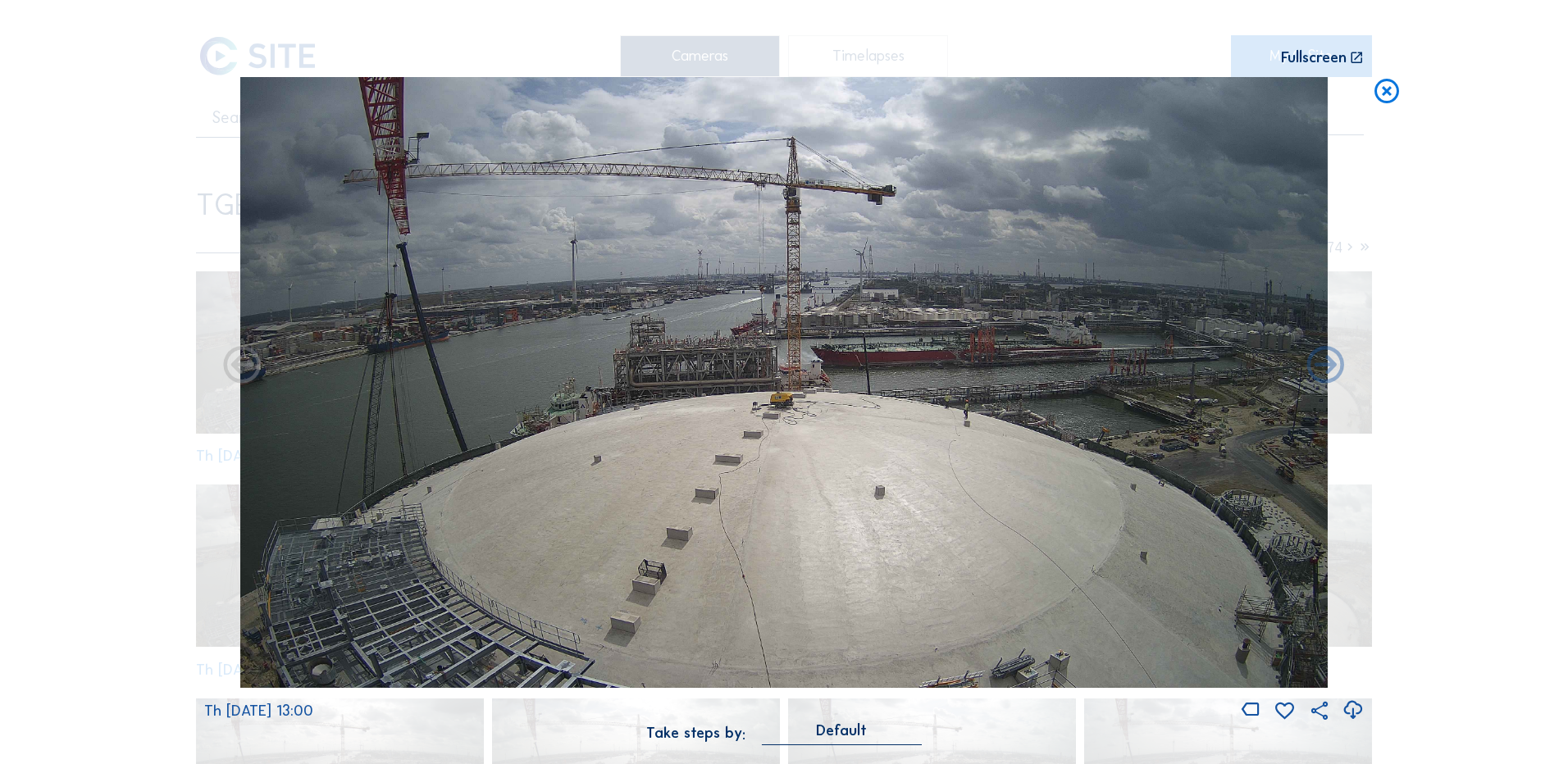
click at [1354, 709] on icon at bounding box center [1353, 710] width 22 height 27
drag, startPoint x: 44, startPoint y: 348, endPoint x: 225, endPoint y: 323, distance: 182.7
click at [44, 347] on div "Scroll to travel through time | Press 'Alt' Button + Scroll to Zoom | Click and…" at bounding box center [784, 382] width 1568 height 764
click at [1388, 94] on icon at bounding box center [1387, 92] width 29 height 30
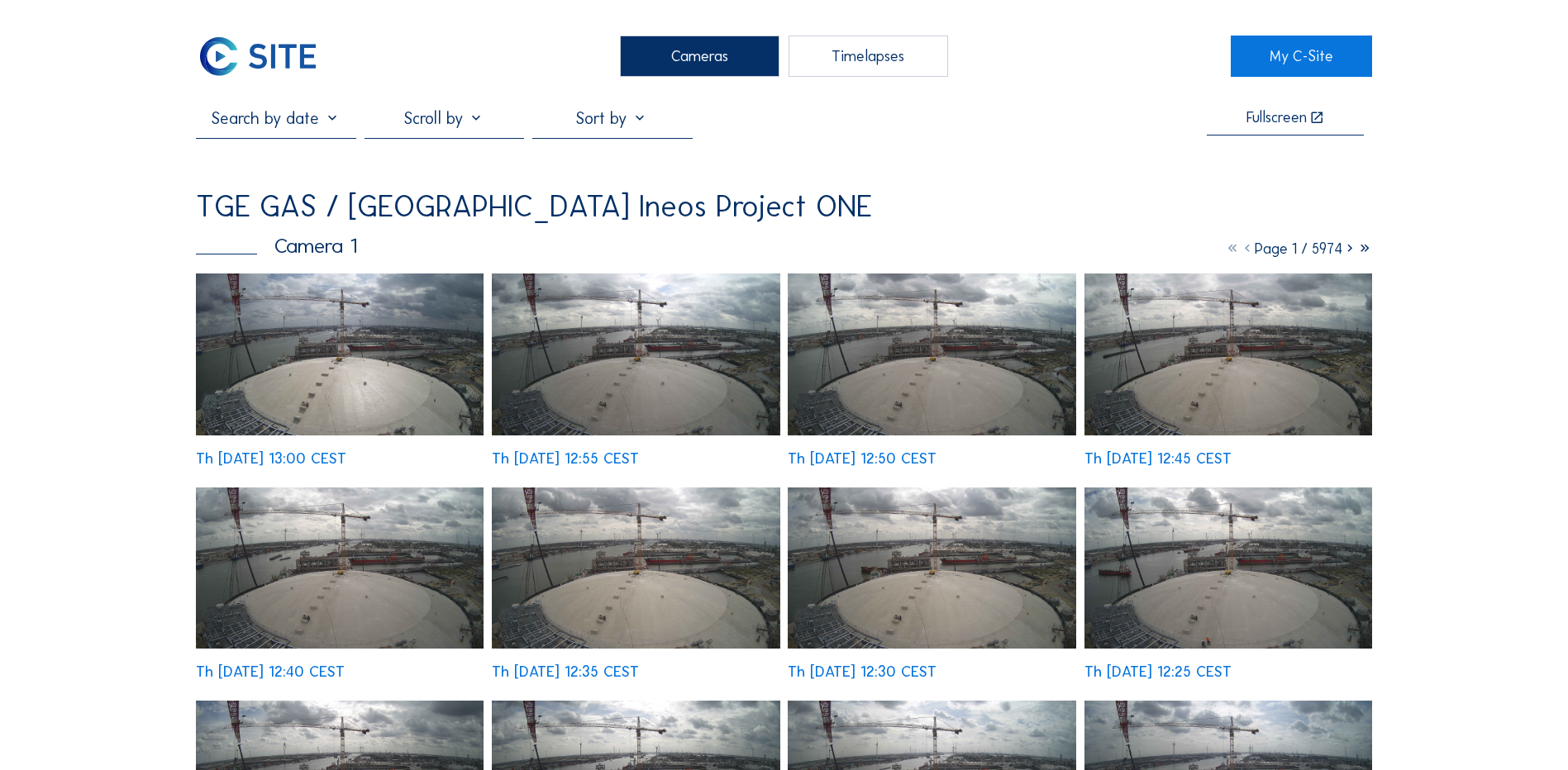
click at [655, 54] on div "Cameras" at bounding box center [700, 56] width 159 height 41
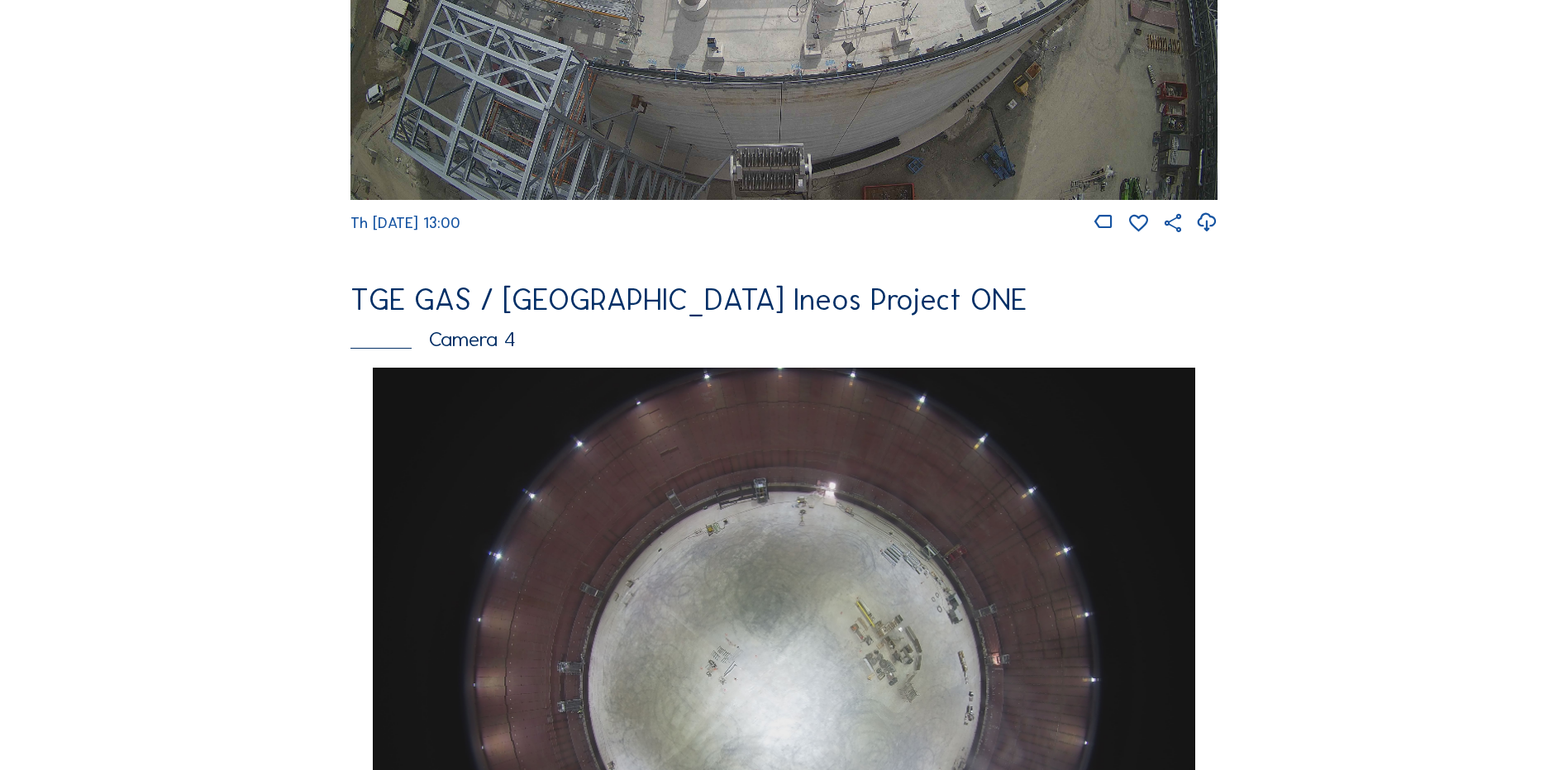
scroll to position [1487, 0]
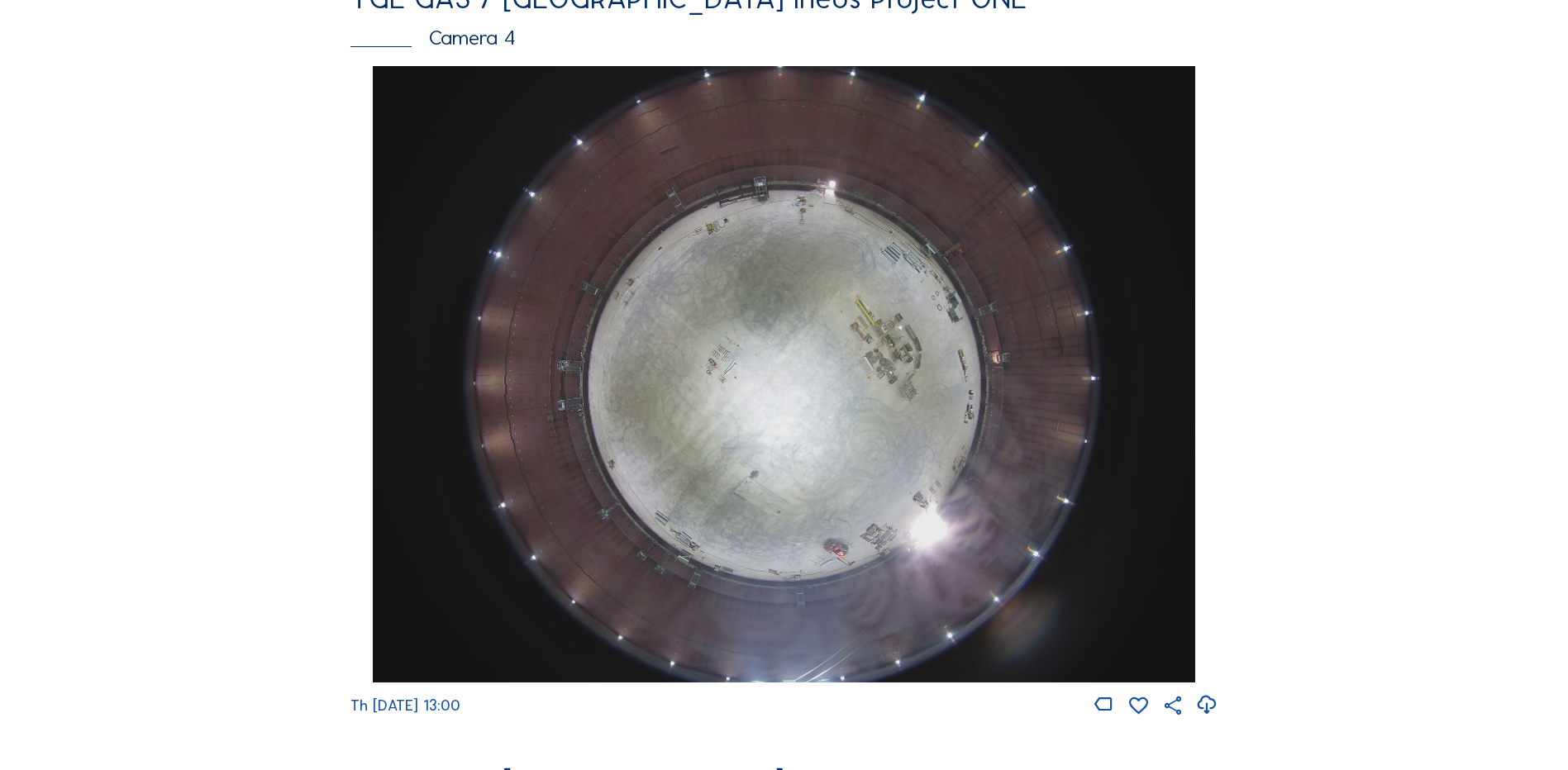
click at [828, 395] on img at bounding box center [783, 374] width 822 height 616
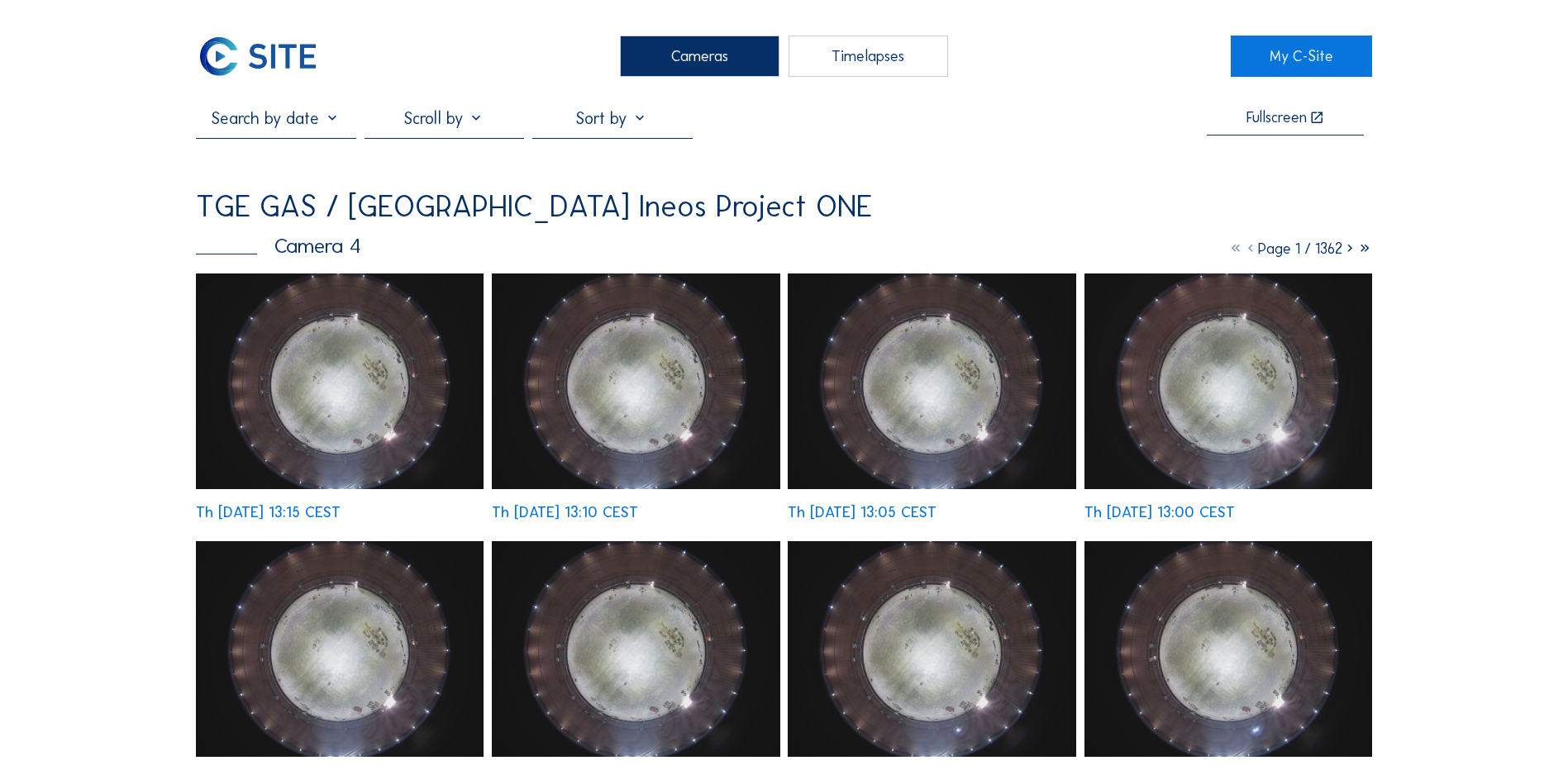
click at [368, 356] on img at bounding box center [340, 382] width 288 height 216
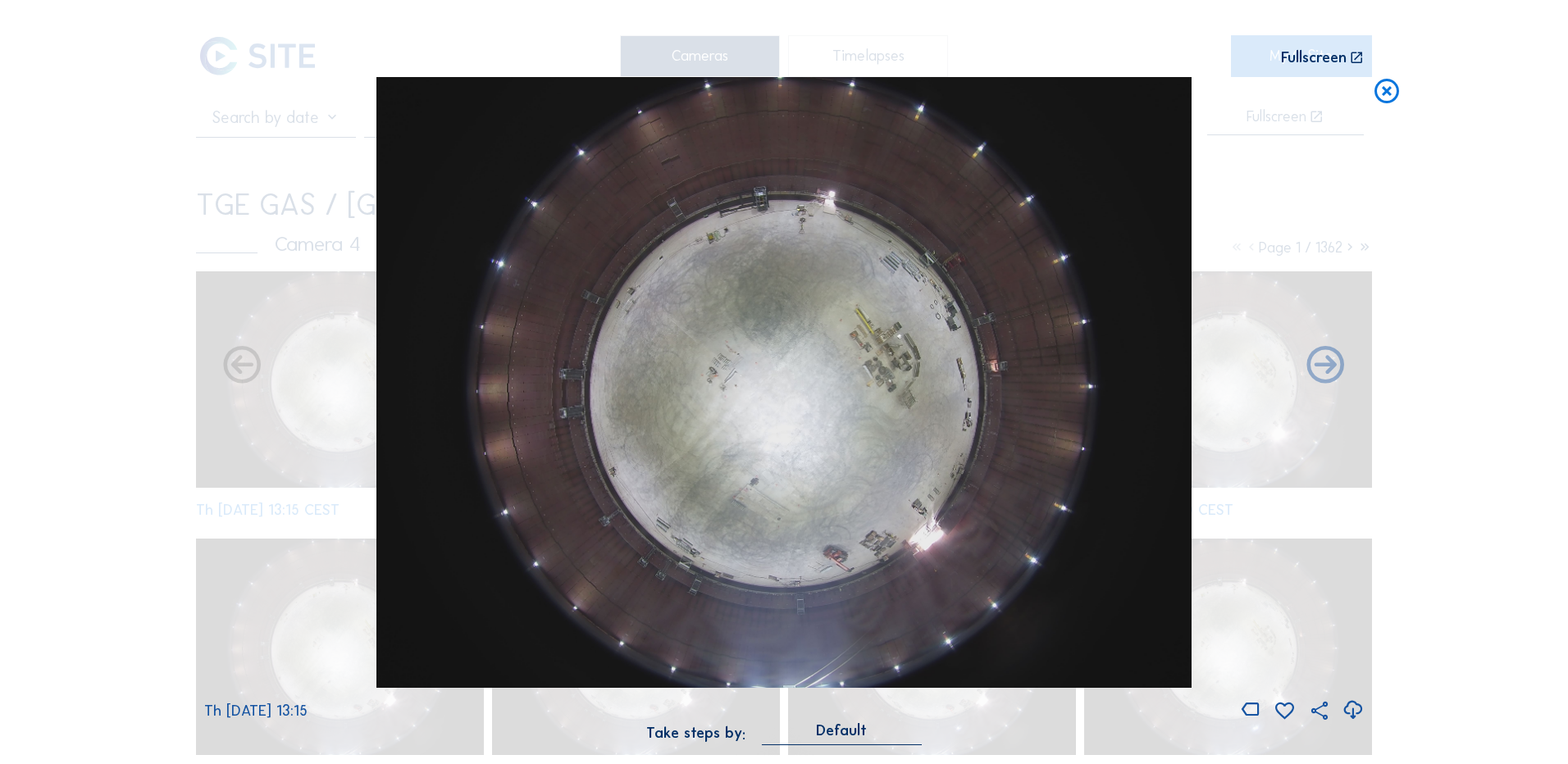
click at [1353, 708] on icon at bounding box center [1353, 710] width 22 height 27
click at [147, 293] on div "Scroll to travel through time | Press 'Alt' Button + Scroll to Zoom | Click and…" at bounding box center [784, 382] width 1568 height 764
click at [1392, 94] on icon at bounding box center [1387, 92] width 29 height 30
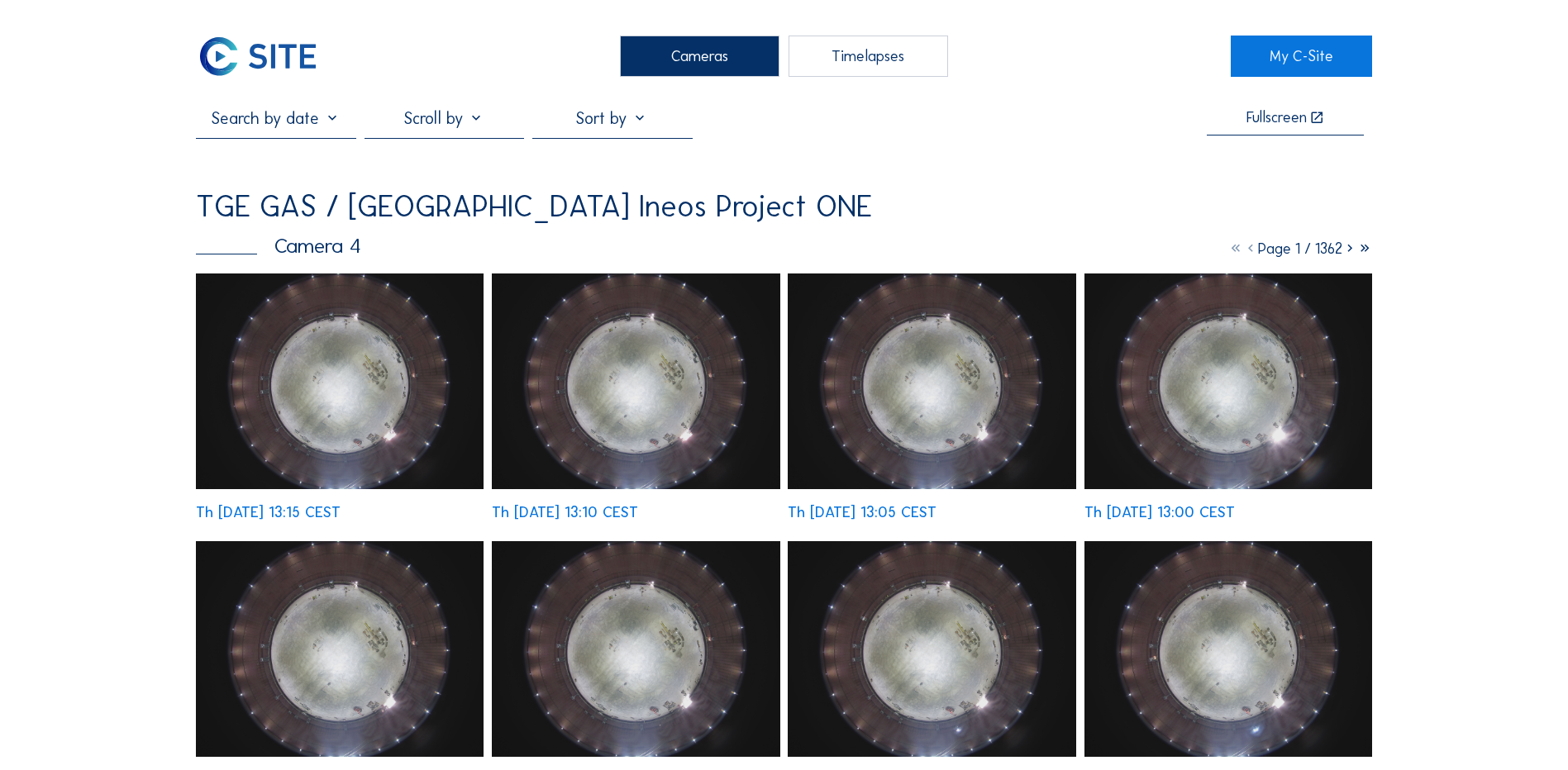
click at [686, 46] on div "Cameras" at bounding box center [700, 56] width 159 height 41
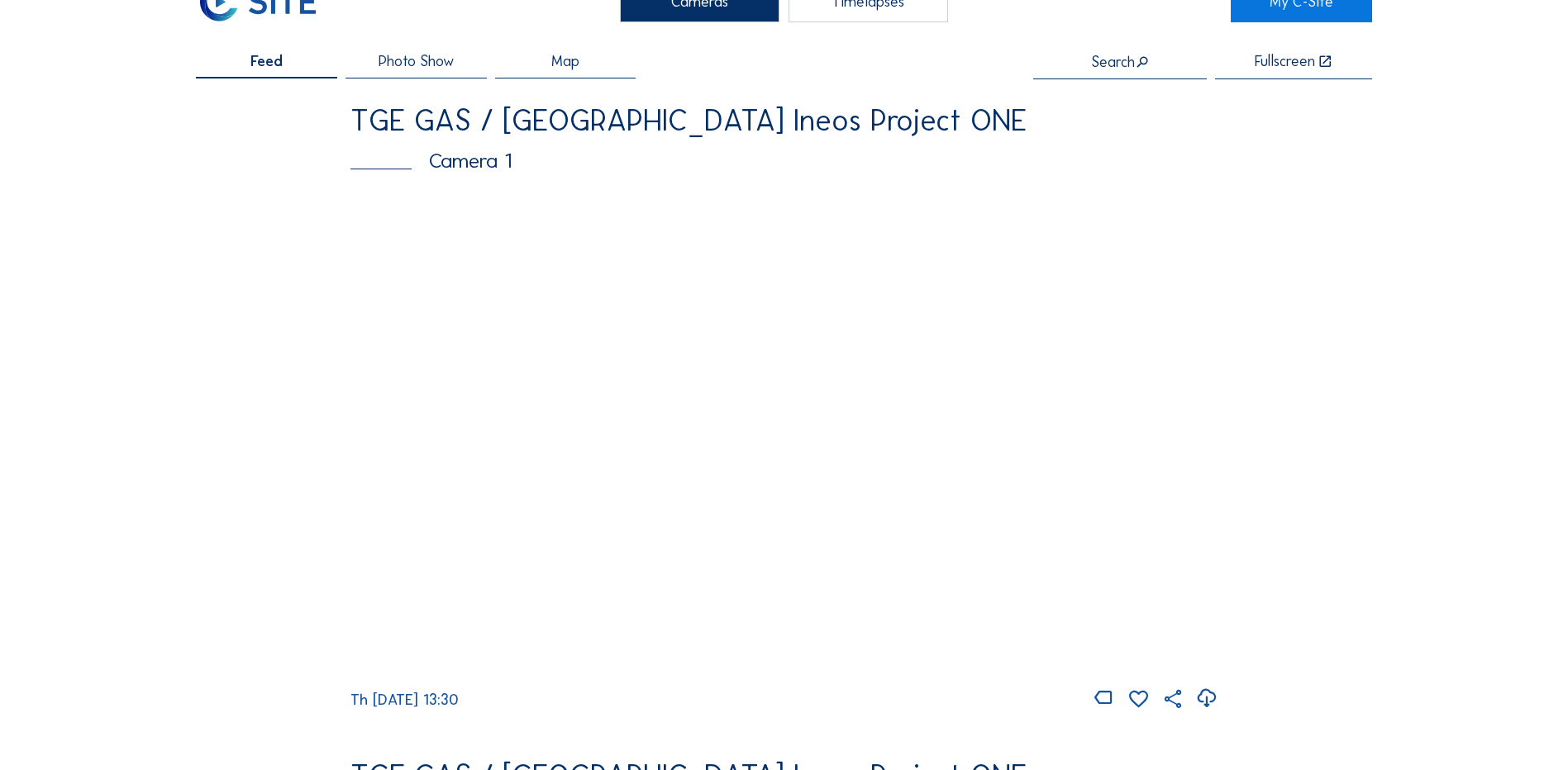
scroll to position [82, 0]
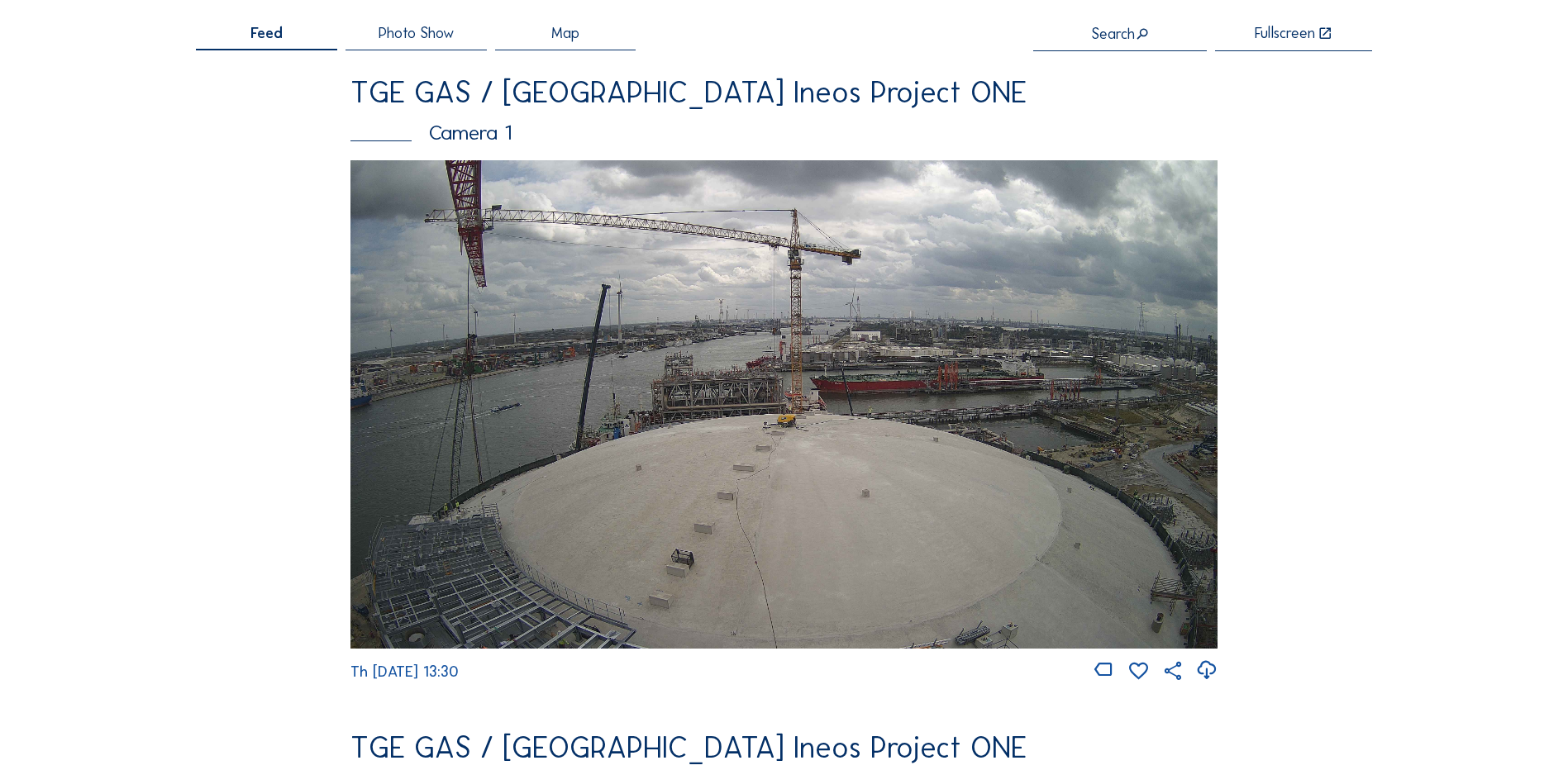
click at [467, 457] on img at bounding box center [784, 404] width 867 height 487
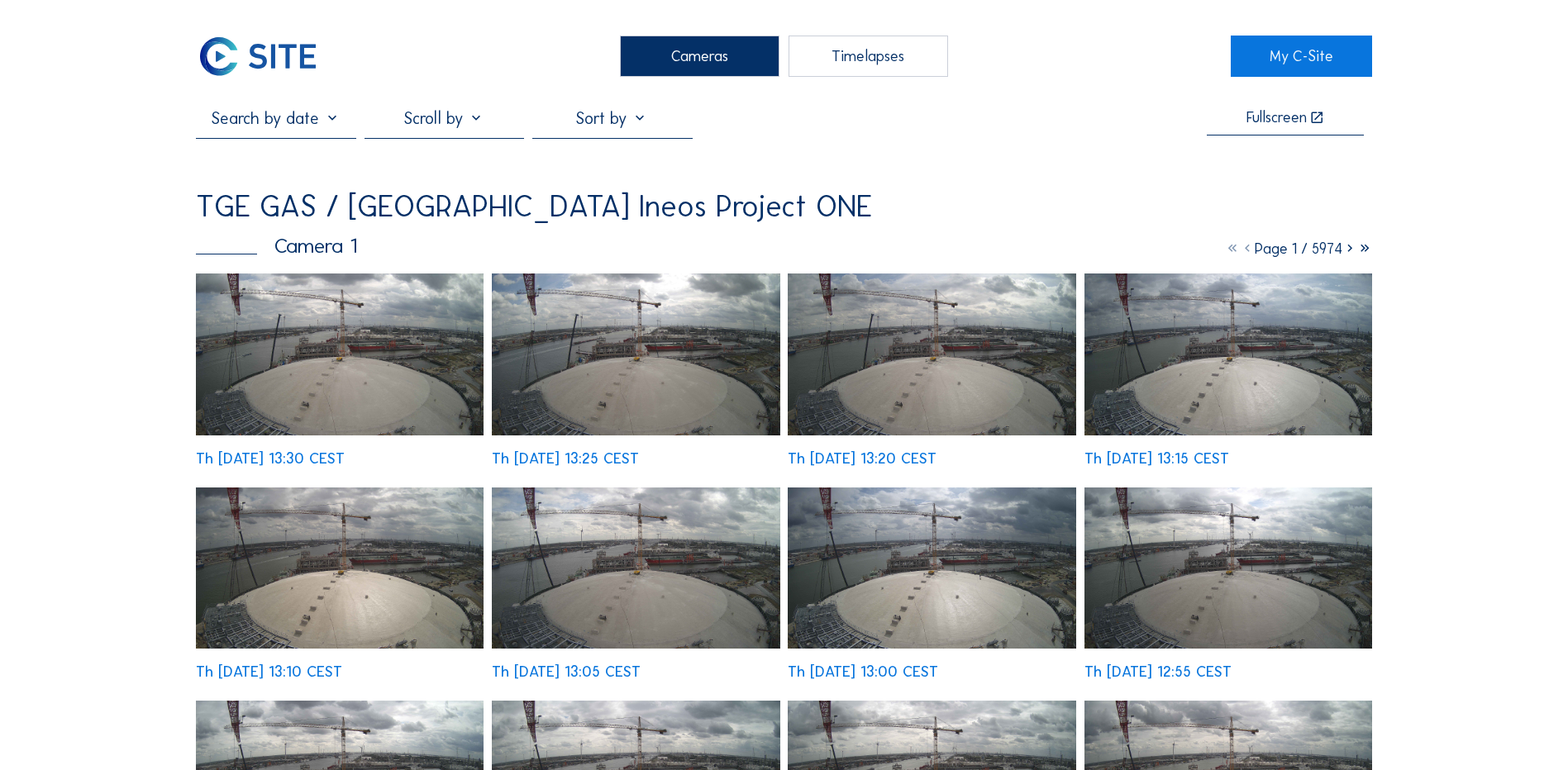
click at [337, 322] on img at bounding box center [340, 354] width 288 height 162
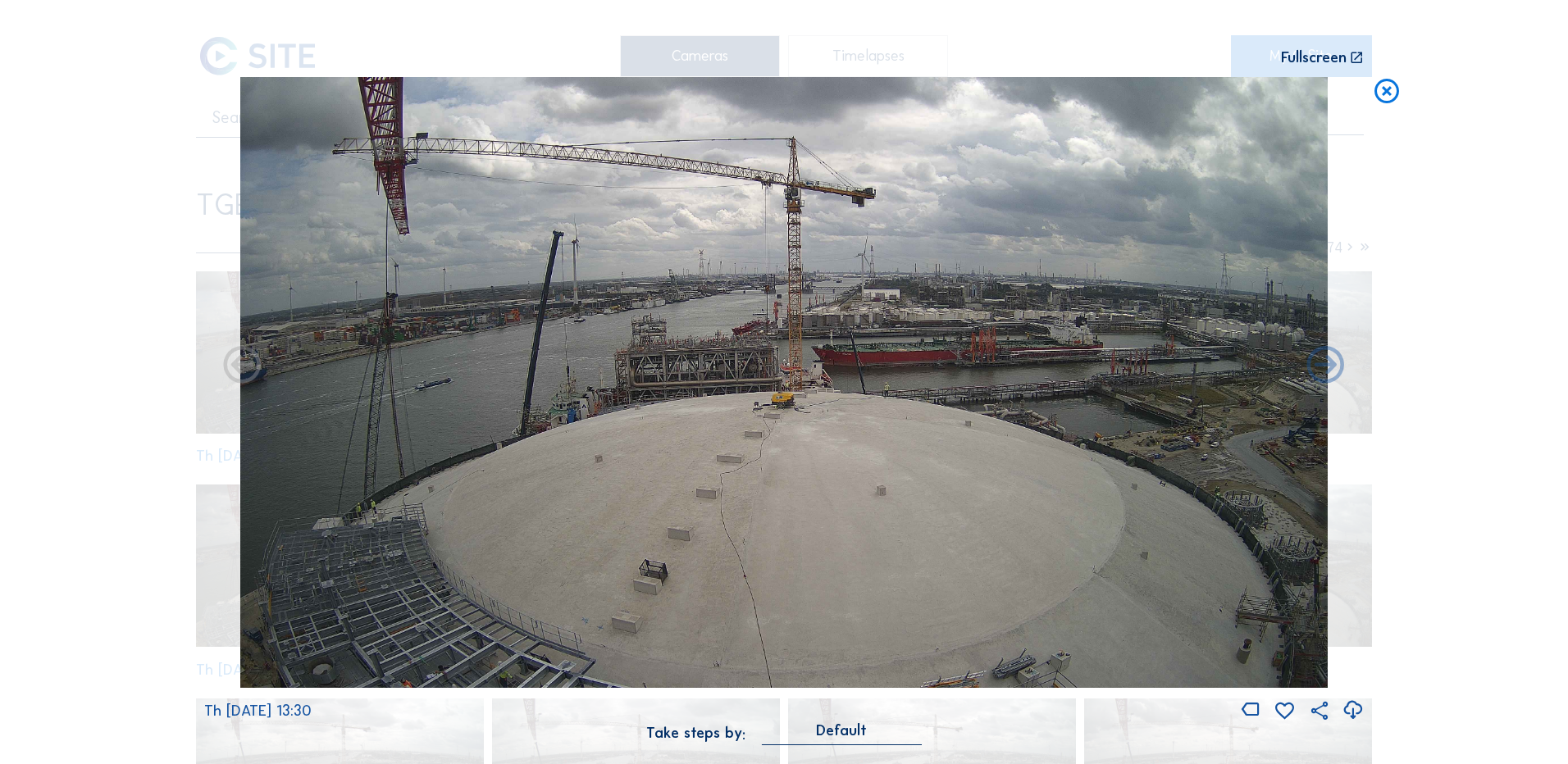
click at [1354, 708] on icon at bounding box center [1353, 710] width 22 height 27
click at [67, 524] on div "Scroll to travel through time | Press 'Alt' Button + Scroll to Zoom | Click and…" at bounding box center [784, 382] width 1568 height 764
click at [1392, 91] on icon at bounding box center [1387, 92] width 29 height 30
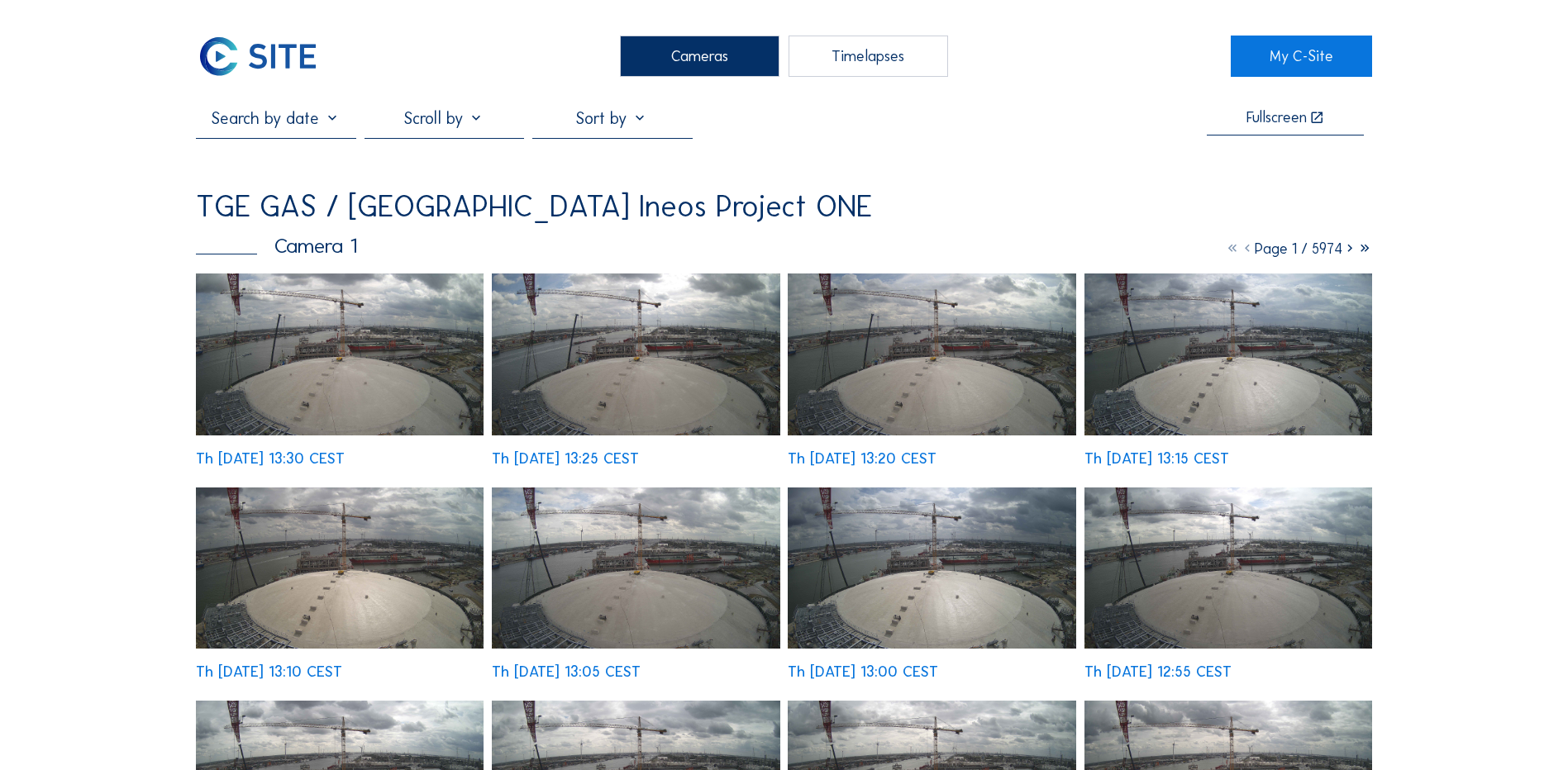
click at [680, 46] on div "Cameras" at bounding box center [700, 56] width 159 height 41
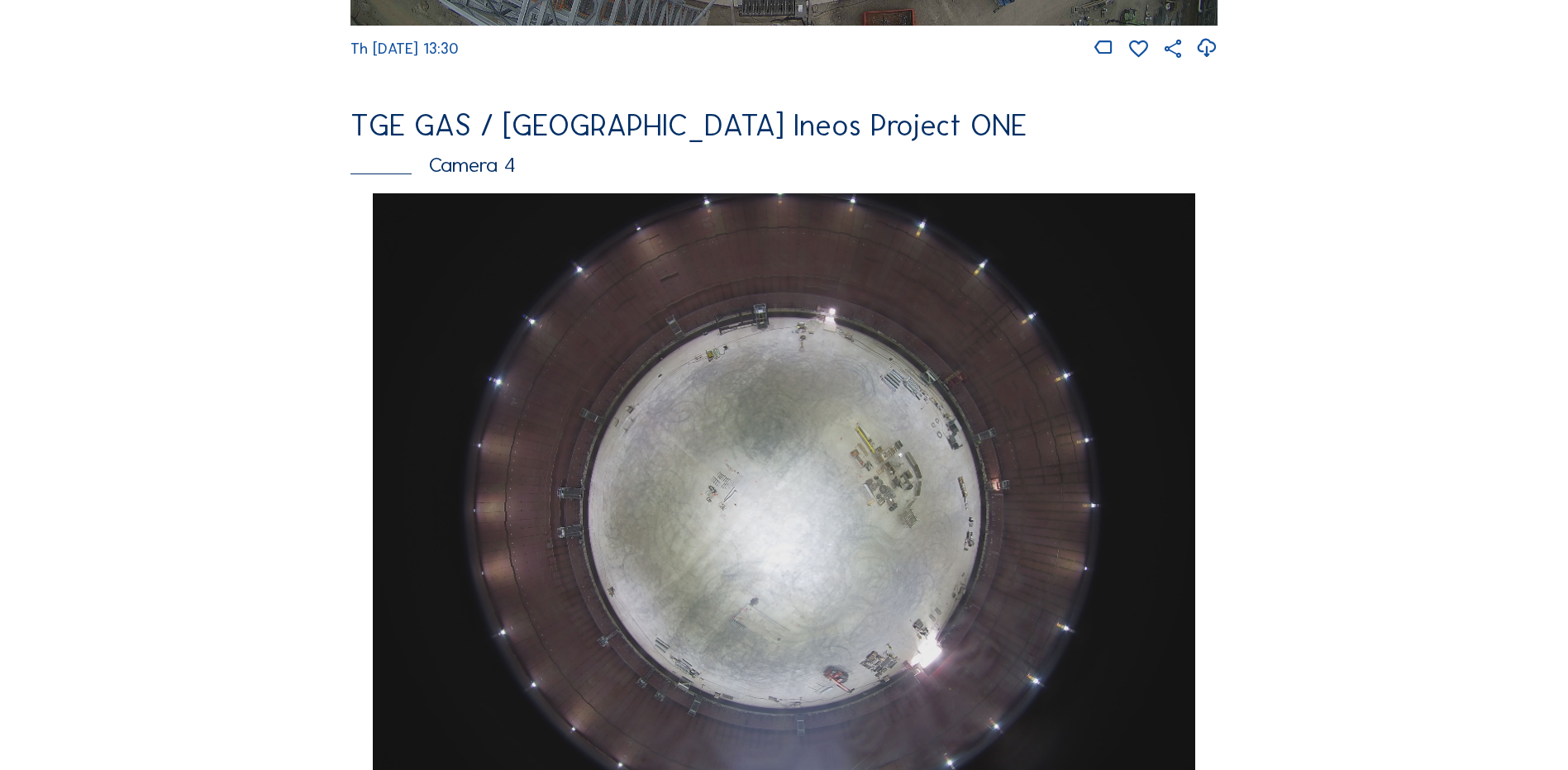
scroll to position [1404, 0]
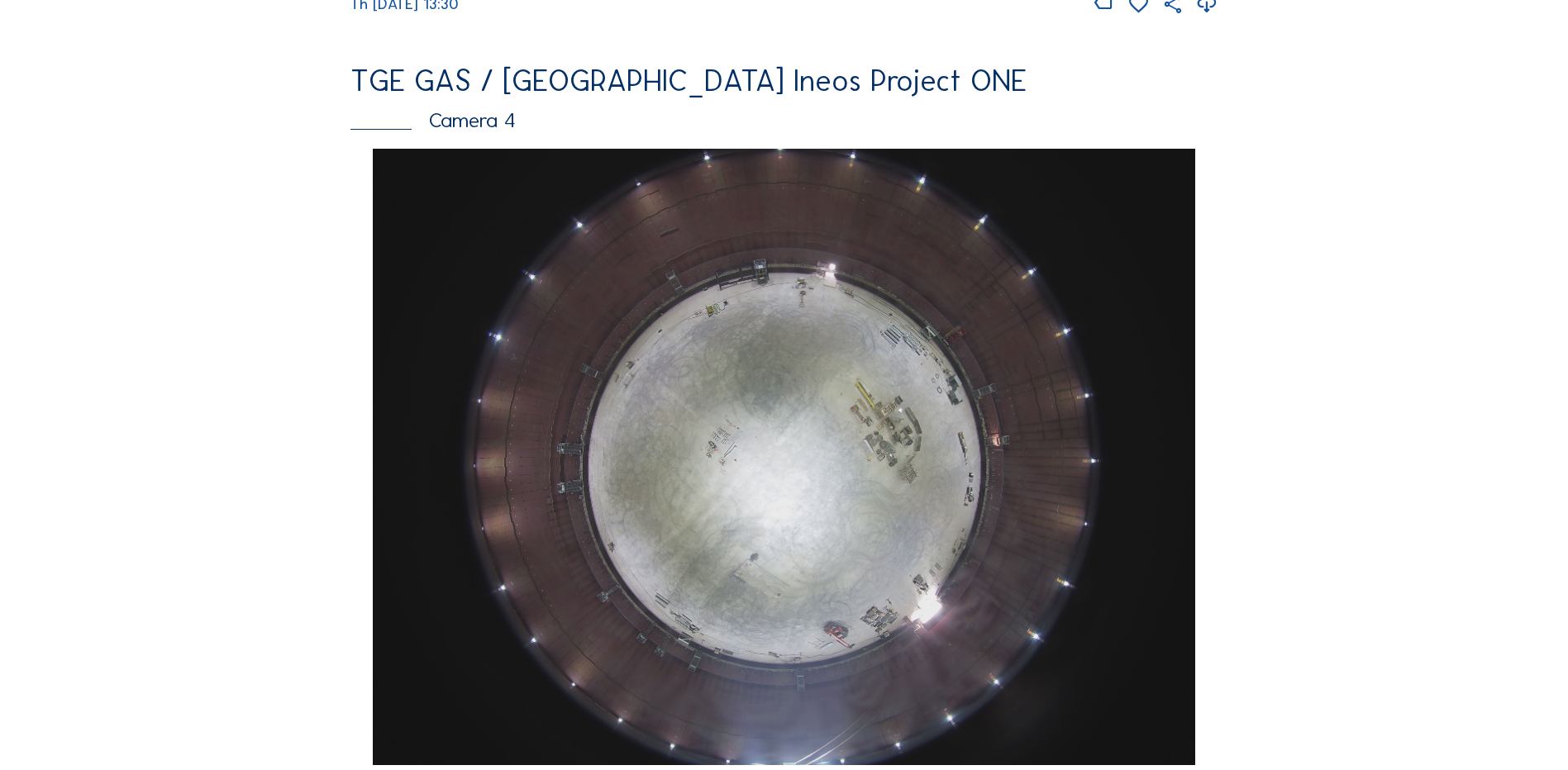
click at [872, 450] on img at bounding box center [783, 456] width 822 height 616
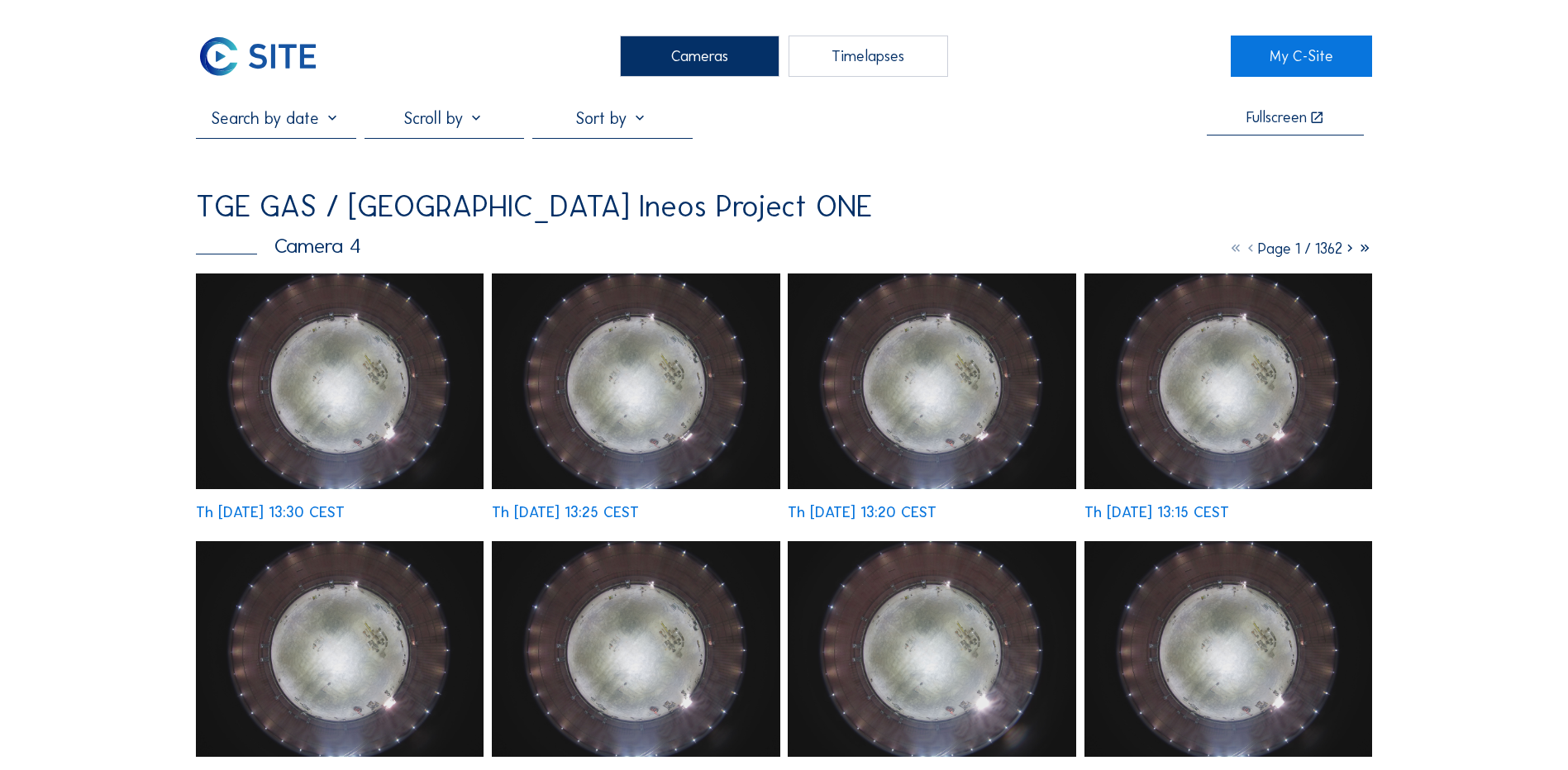
click at [334, 367] on img at bounding box center [340, 382] width 288 height 216
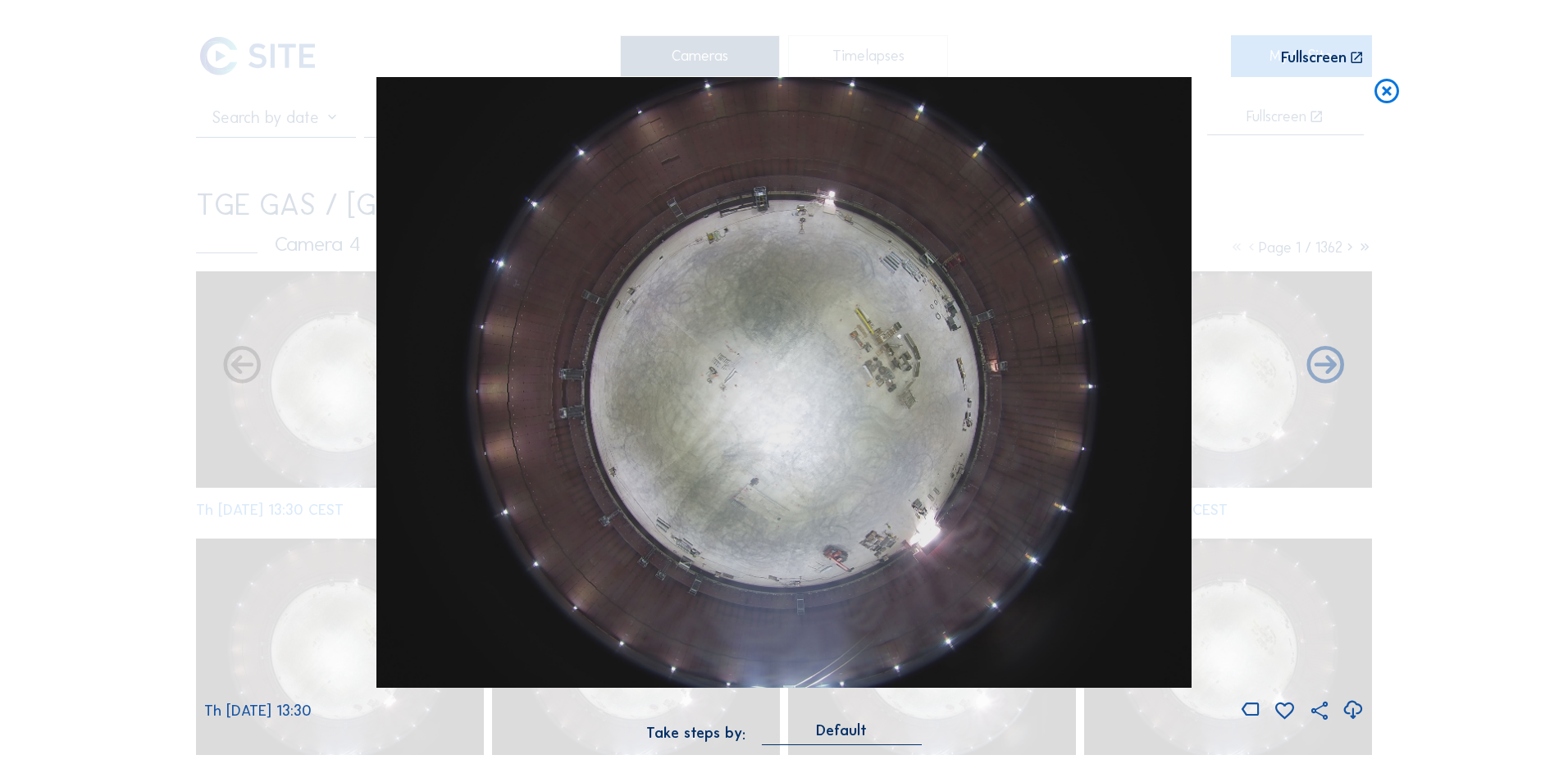
click at [1357, 709] on icon at bounding box center [1353, 710] width 22 height 27
click at [115, 388] on div "Scroll to travel through time | Press 'Alt' Button + Scroll to Zoom | Click and…" at bounding box center [784, 382] width 1568 height 764
click at [1387, 94] on icon at bounding box center [1387, 92] width 29 height 30
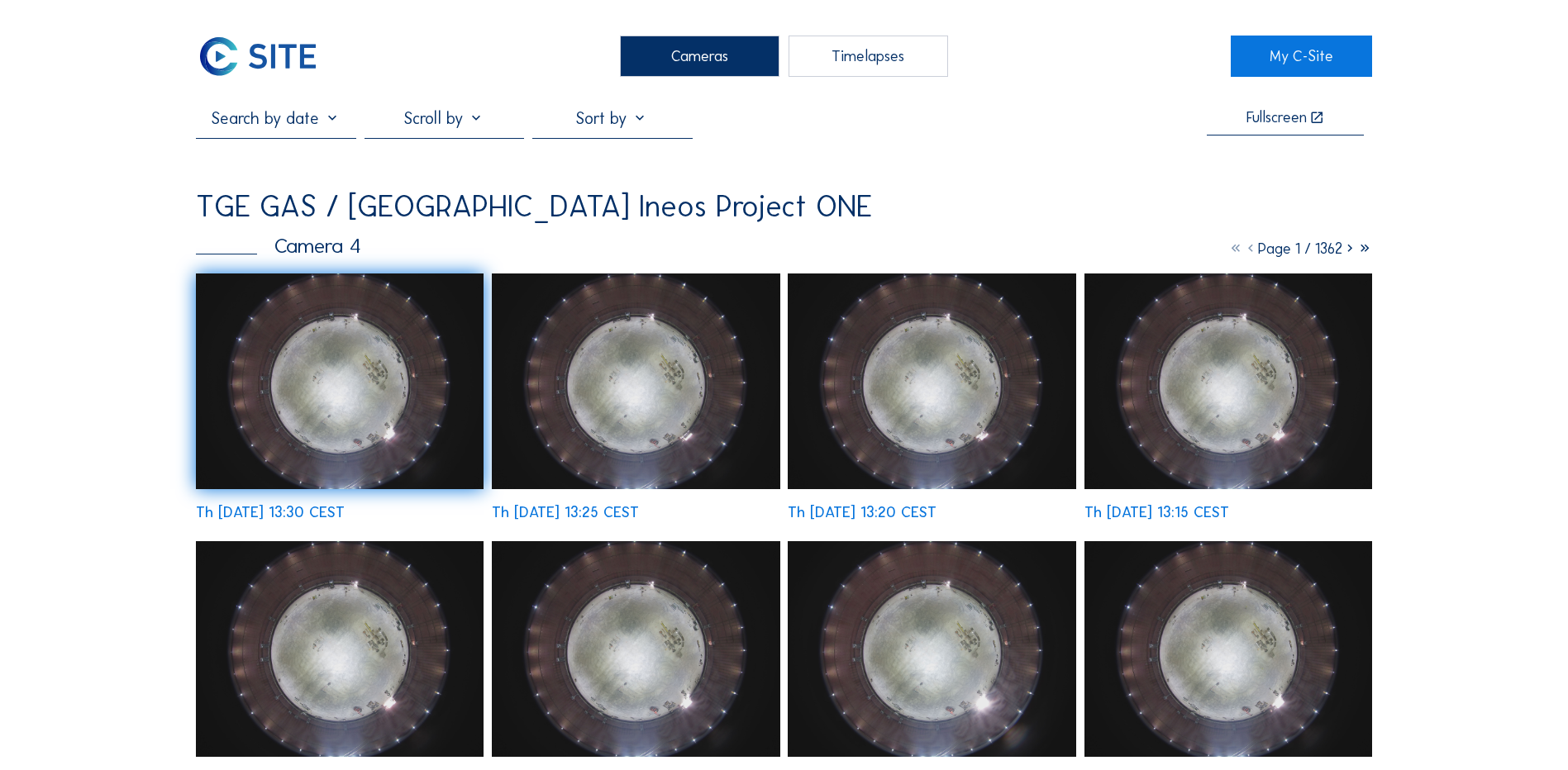
click at [720, 45] on div "Cameras" at bounding box center [700, 56] width 159 height 41
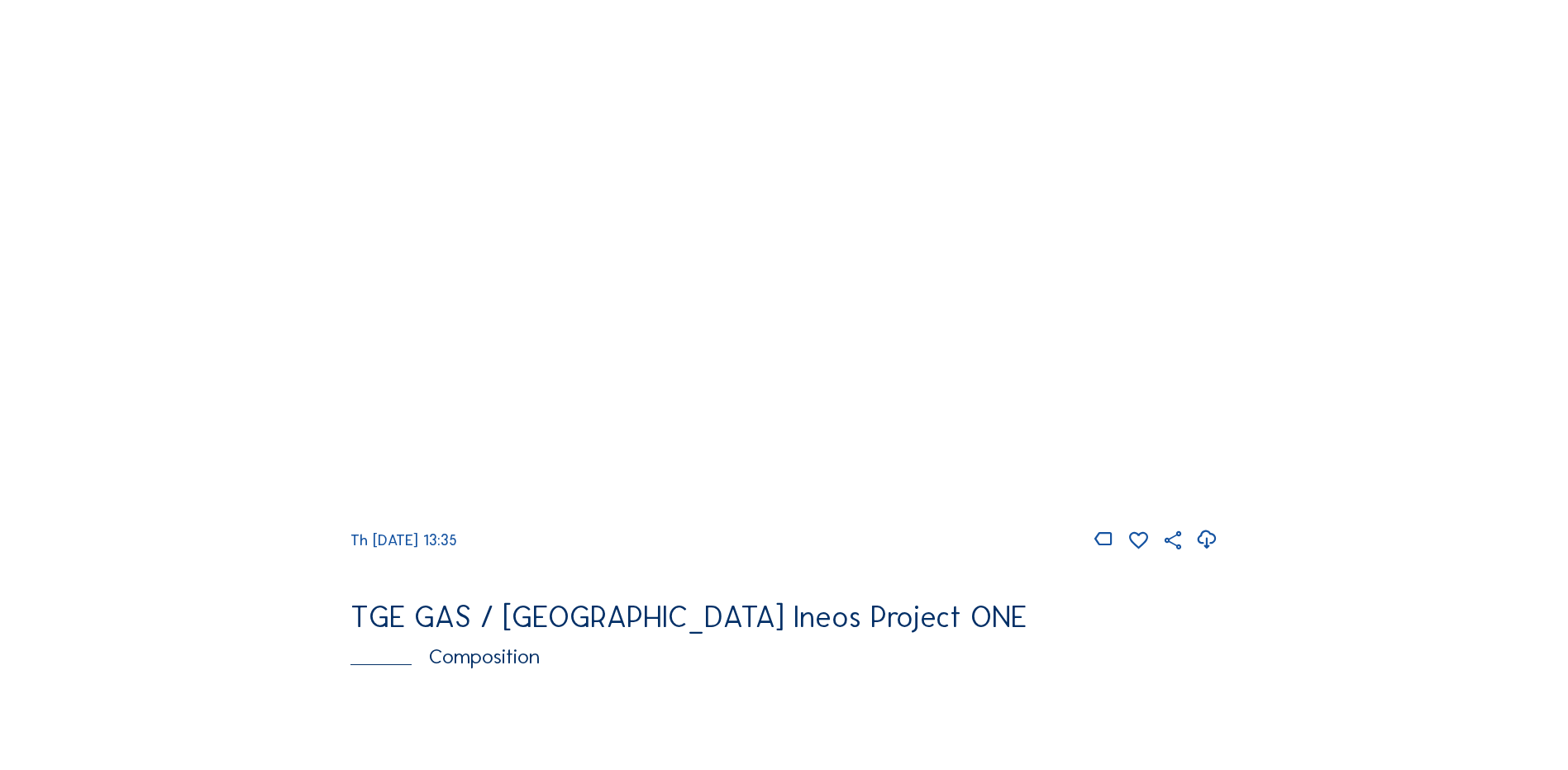
scroll to position [2314, 0]
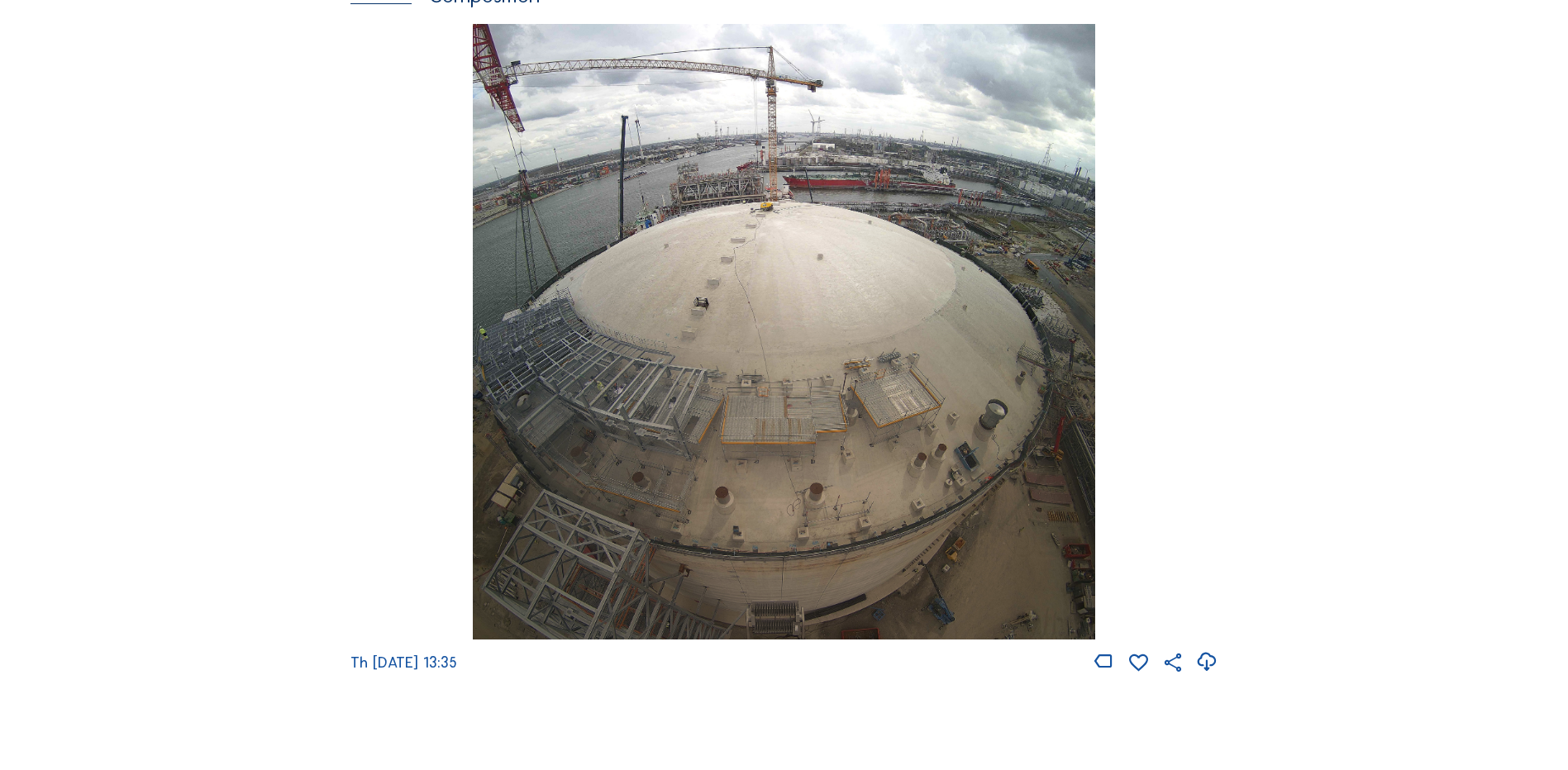
click at [678, 347] on img at bounding box center [783, 331] width 622 height 616
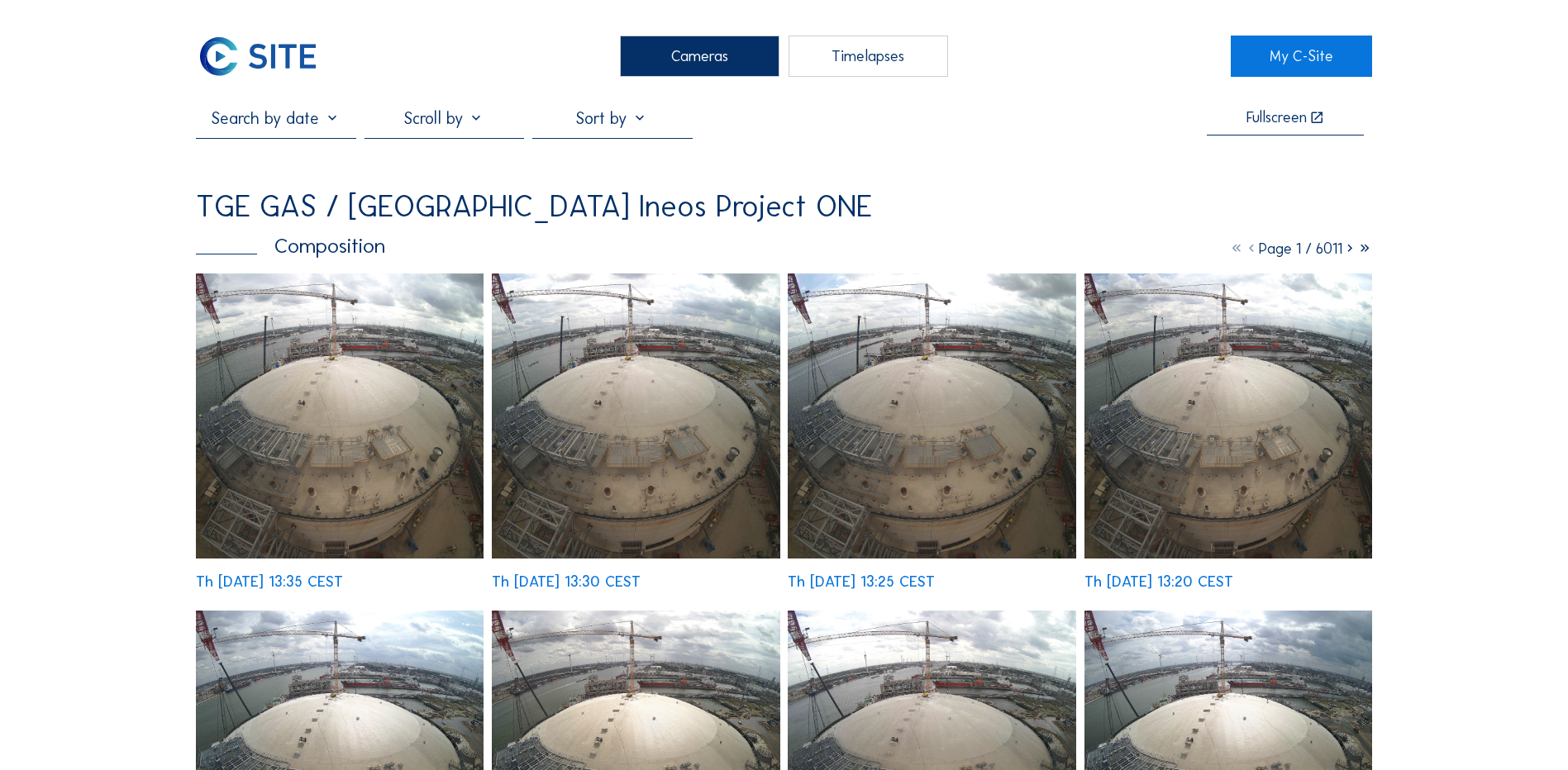
click at [326, 364] on img at bounding box center [340, 416] width 288 height 285
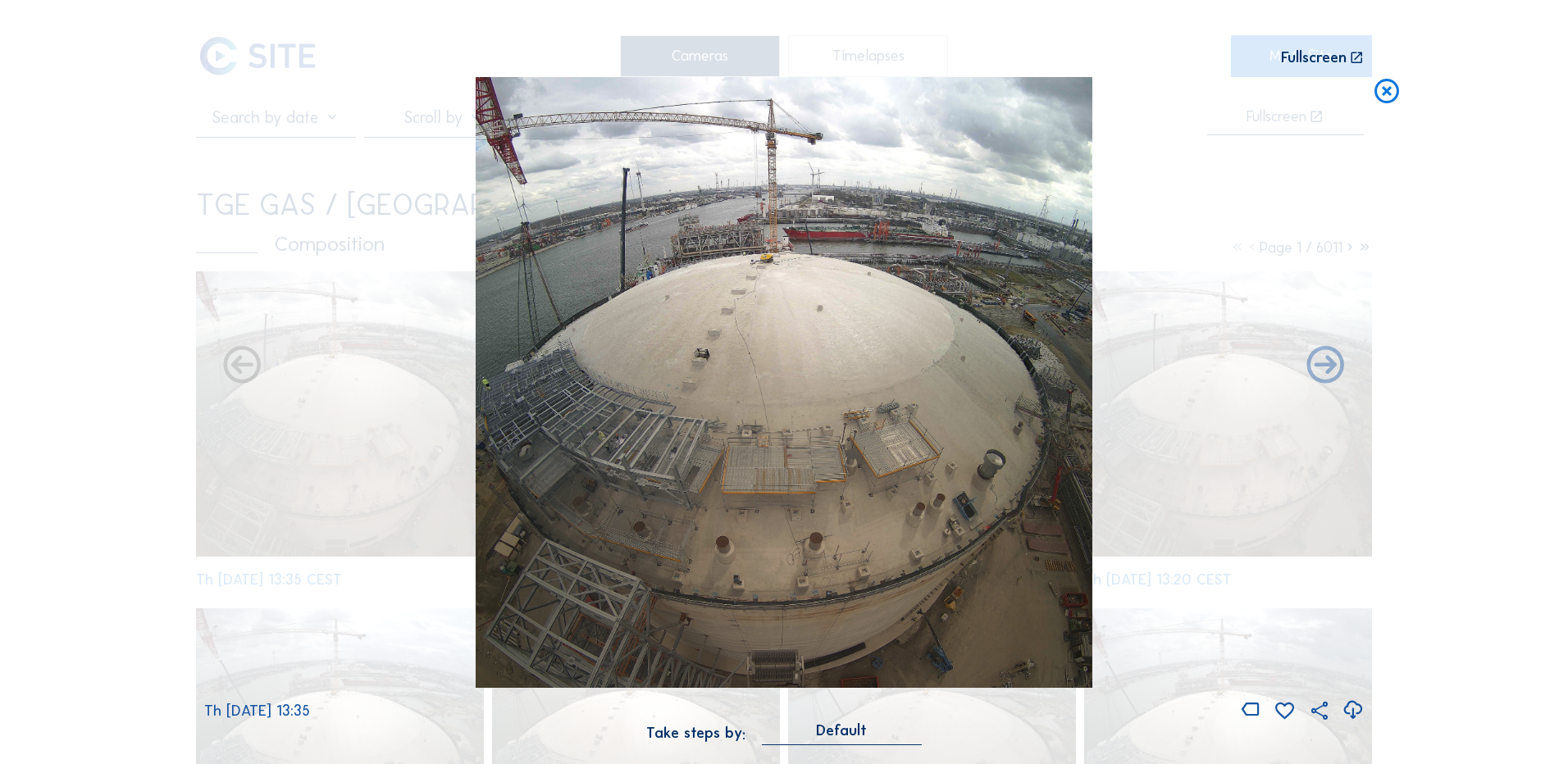
click at [1353, 717] on icon at bounding box center [1353, 710] width 22 height 27
drag, startPoint x: 136, startPoint y: 276, endPoint x: 333, endPoint y: 226, distance: 203.2
click at [136, 276] on div "Scroll to travel through time | Press 'Alt' Button + Scroll to Zoom | Click and…" at bounding box center [784, 382] width 1568 height 764
click at [1393, 84] on icon at bounding box center [1387, 92] width 29 height 30
